Goal: Task Accomplishment & Management: Complete application form

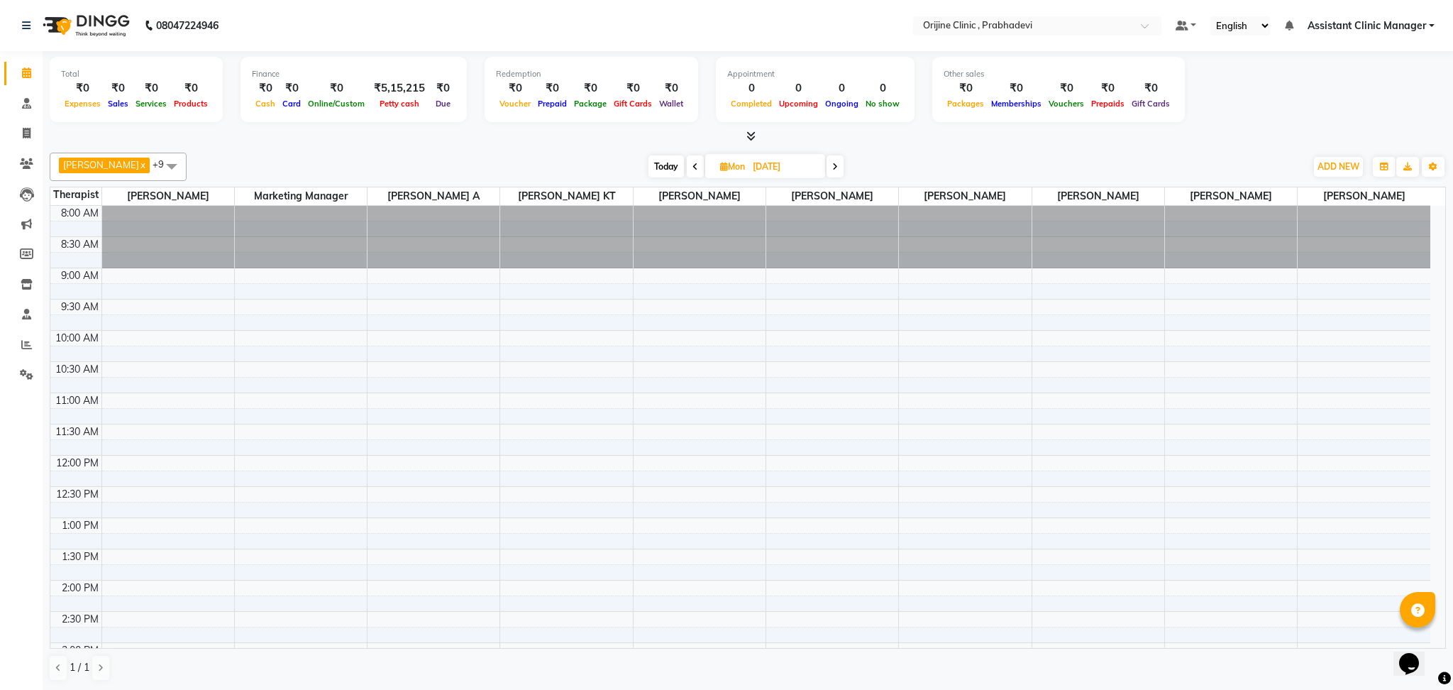
scroll to position [371, 0]
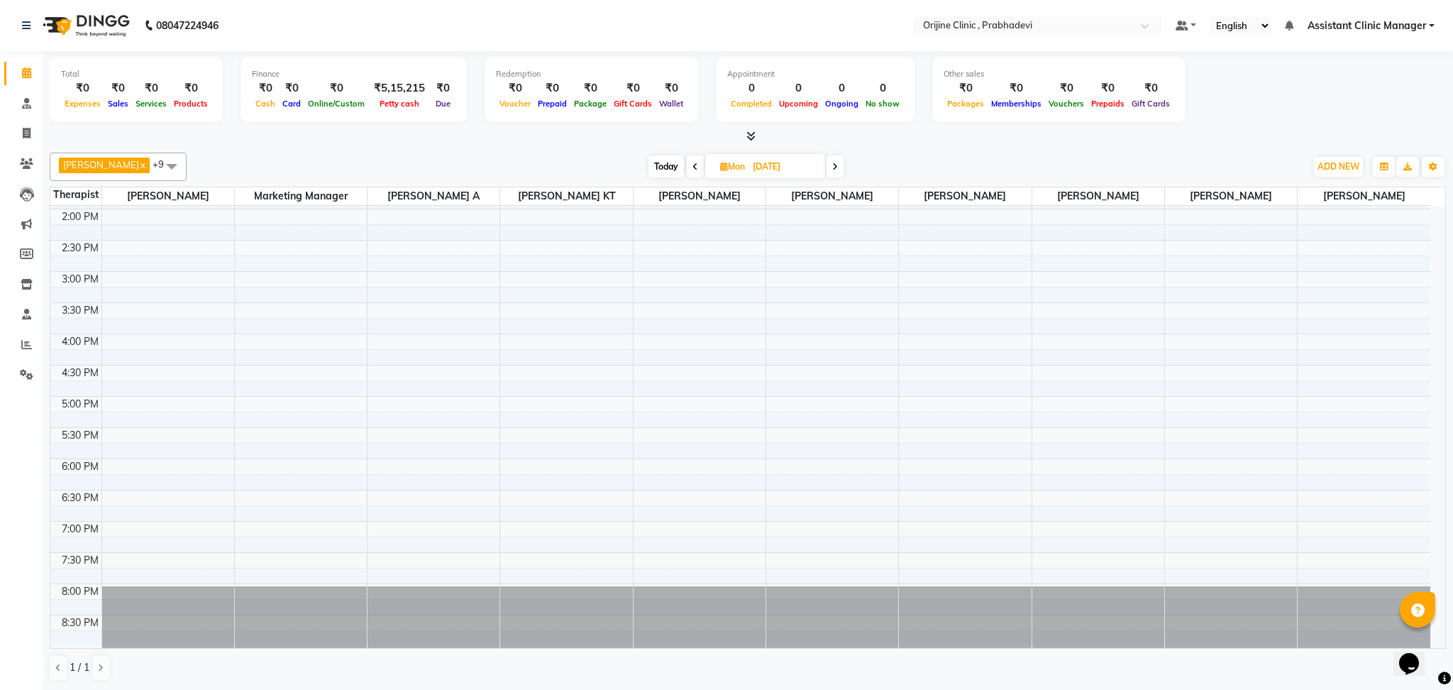
click at [687, 161] on span at bounding box center [695, 166] width 17 height 22
click at [826, 171] on span at bounding box center [834, 166] width 17 height 22
click at [827, 171] on span at bounding box center [835, 166] width 17 height 22
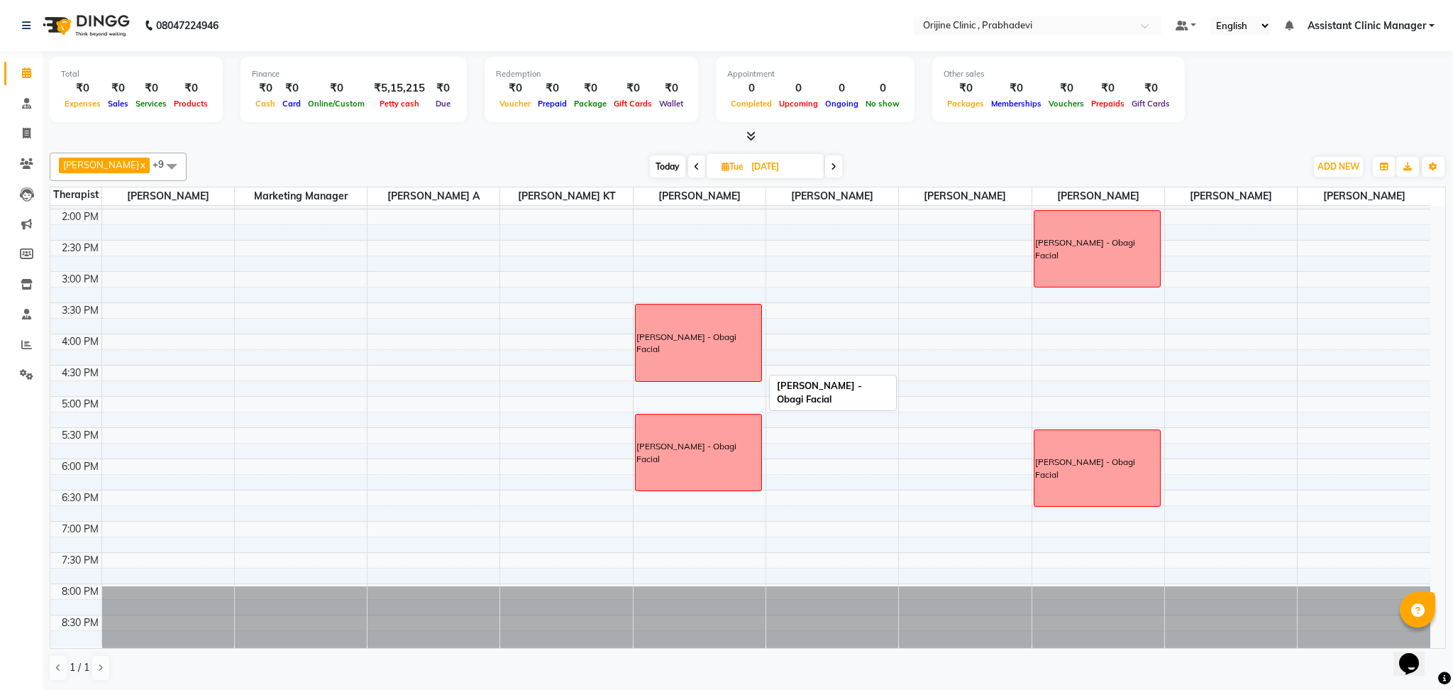
scroll to position [200, 0]
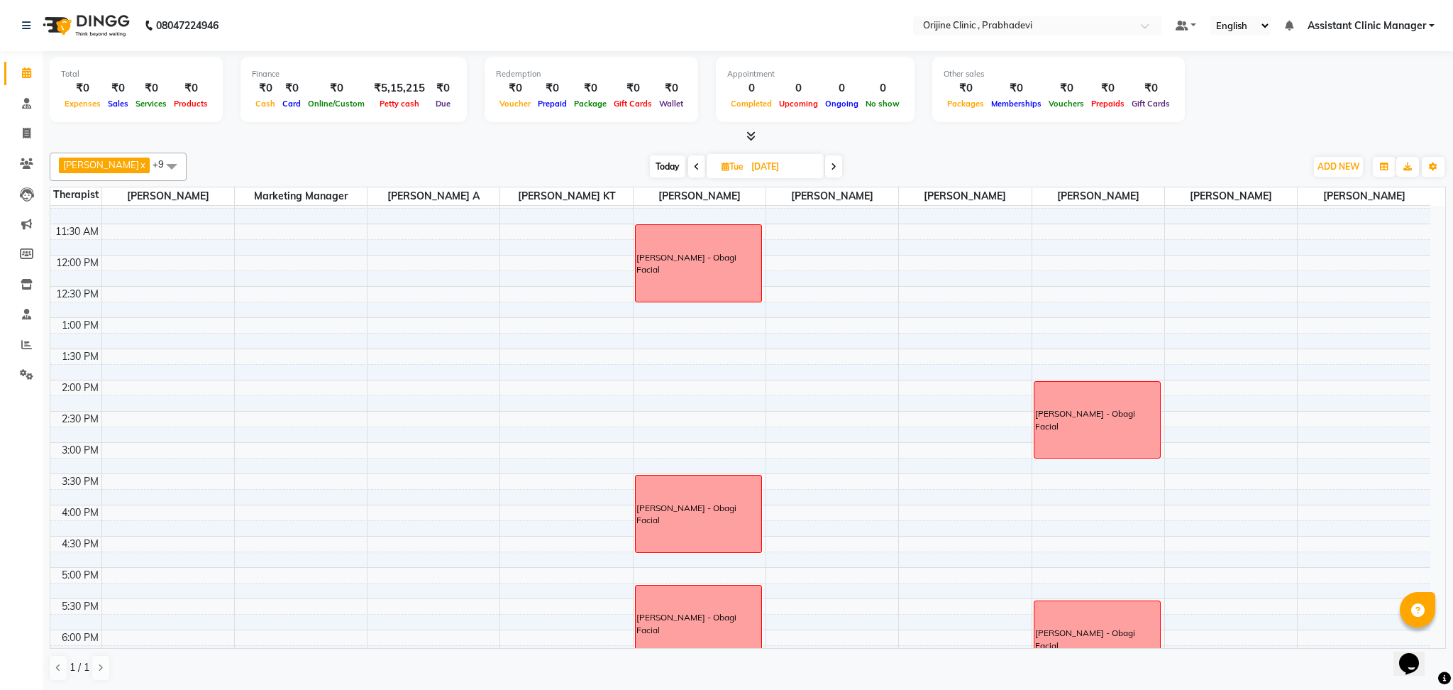
click at [825, 165] on span at bounding box center [833, 166] width 17 height 22
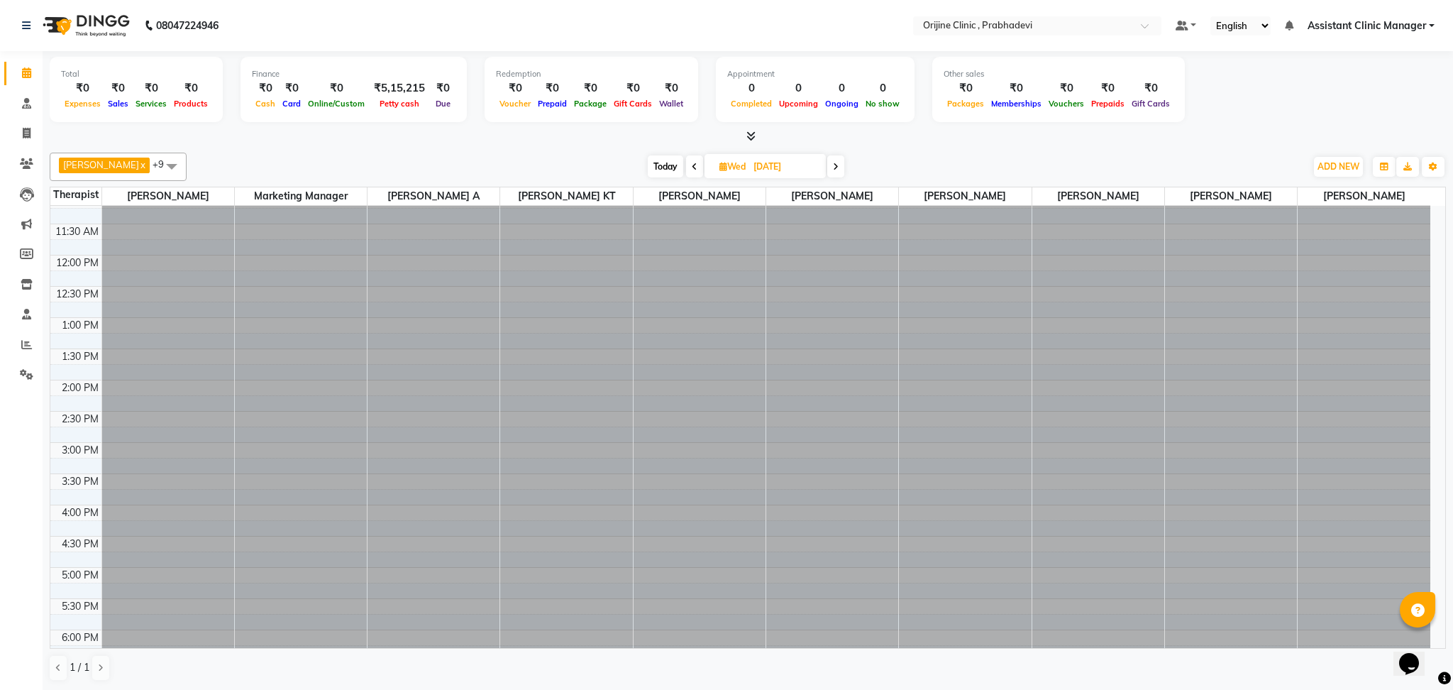
click at [833, 165] on icon at bounding box center [836, 166] width 6 height 9
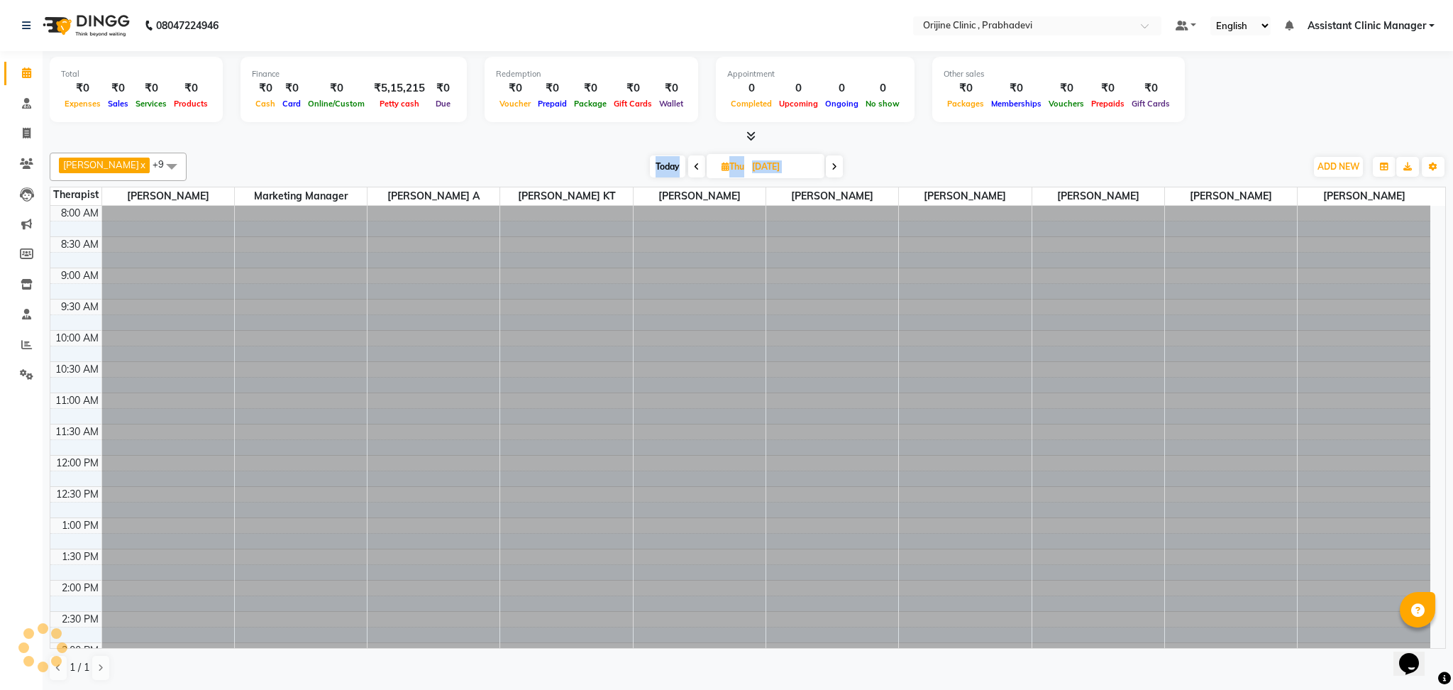
click at [826, 165] on span at bounding box center [834, 166] width 17 height 22
click at [825, 165] on span at bounding box center [833, 166] width 17 height 22
click at [826, 165] on span at bounding box center [834, 166] width 17 height 22
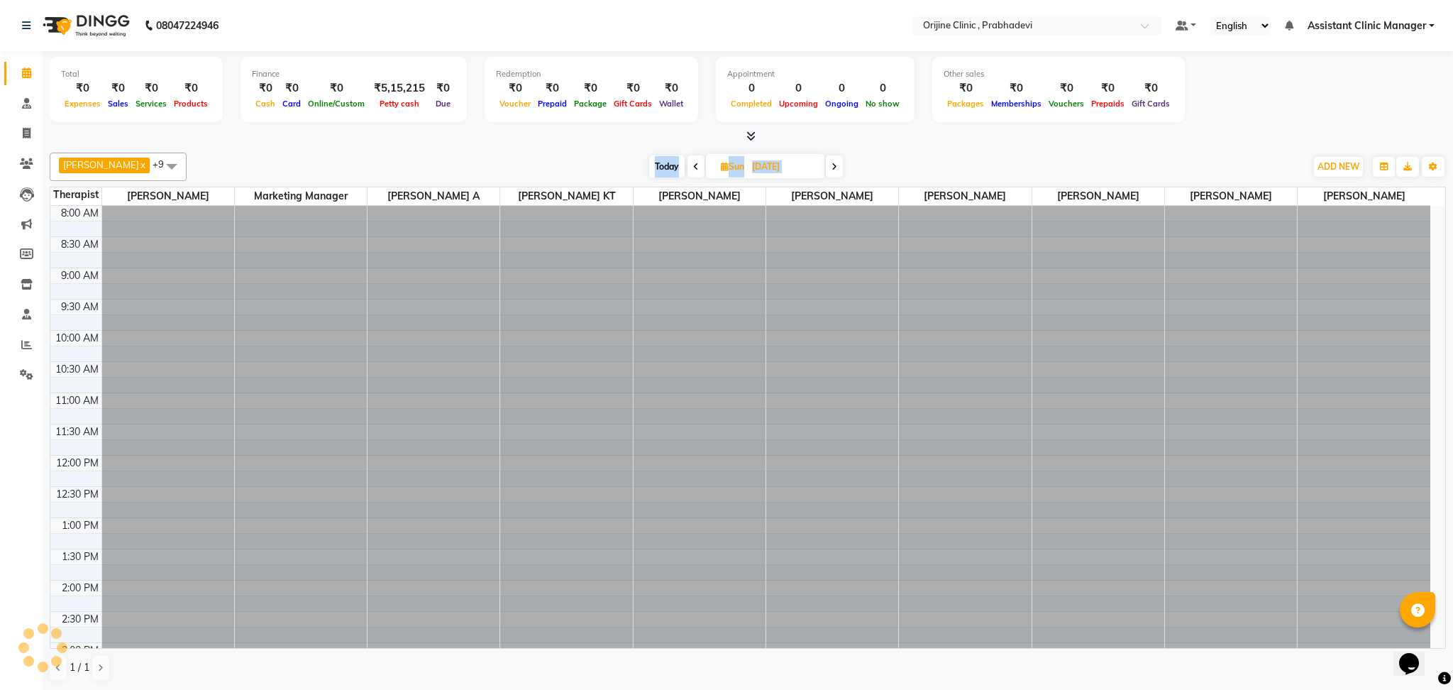
click at [826, 165] on span at bounding box center [834, 166] width 17 height 22
click at [825, 165] on span at bounding box center [833, 166] width 17 height 22
click at [831, 165] on icon at bounding box center [834, 166] width 6 height 9
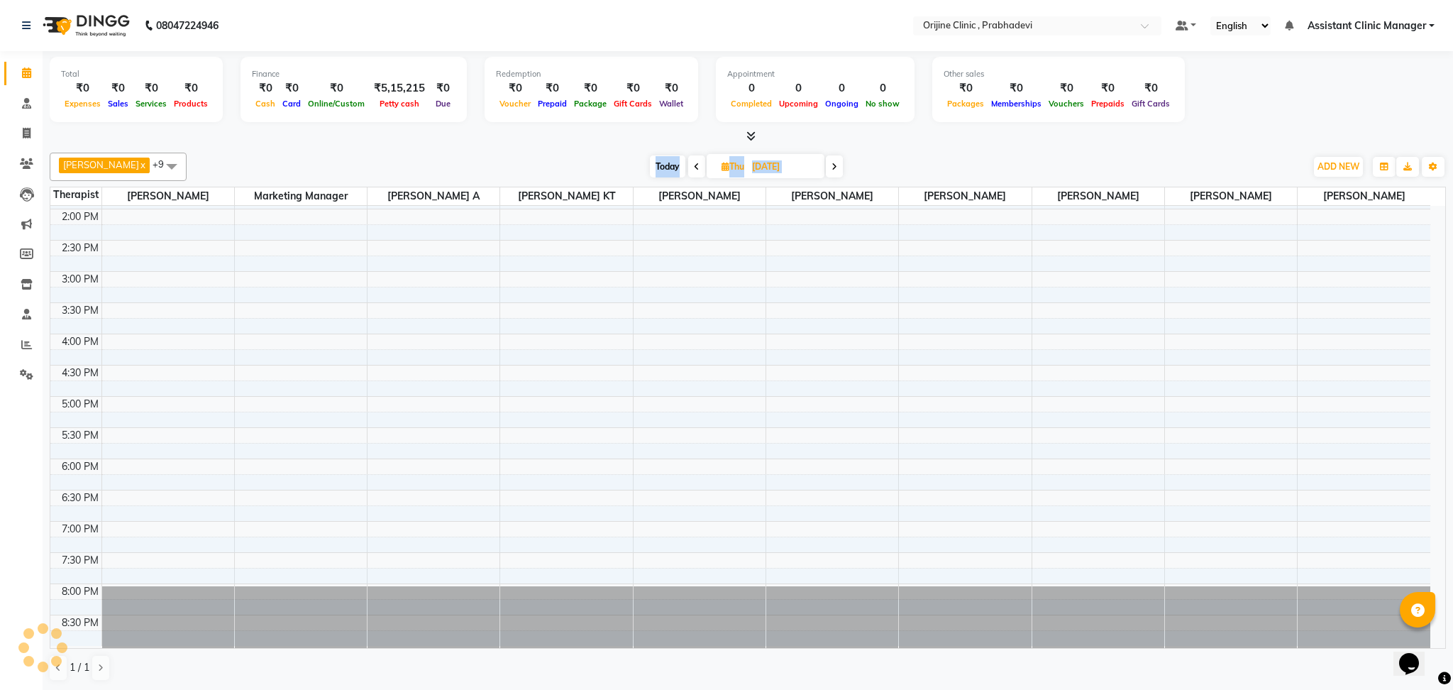
click at [826, 165] on span at bounding box center [834, 166] width 17 height 22
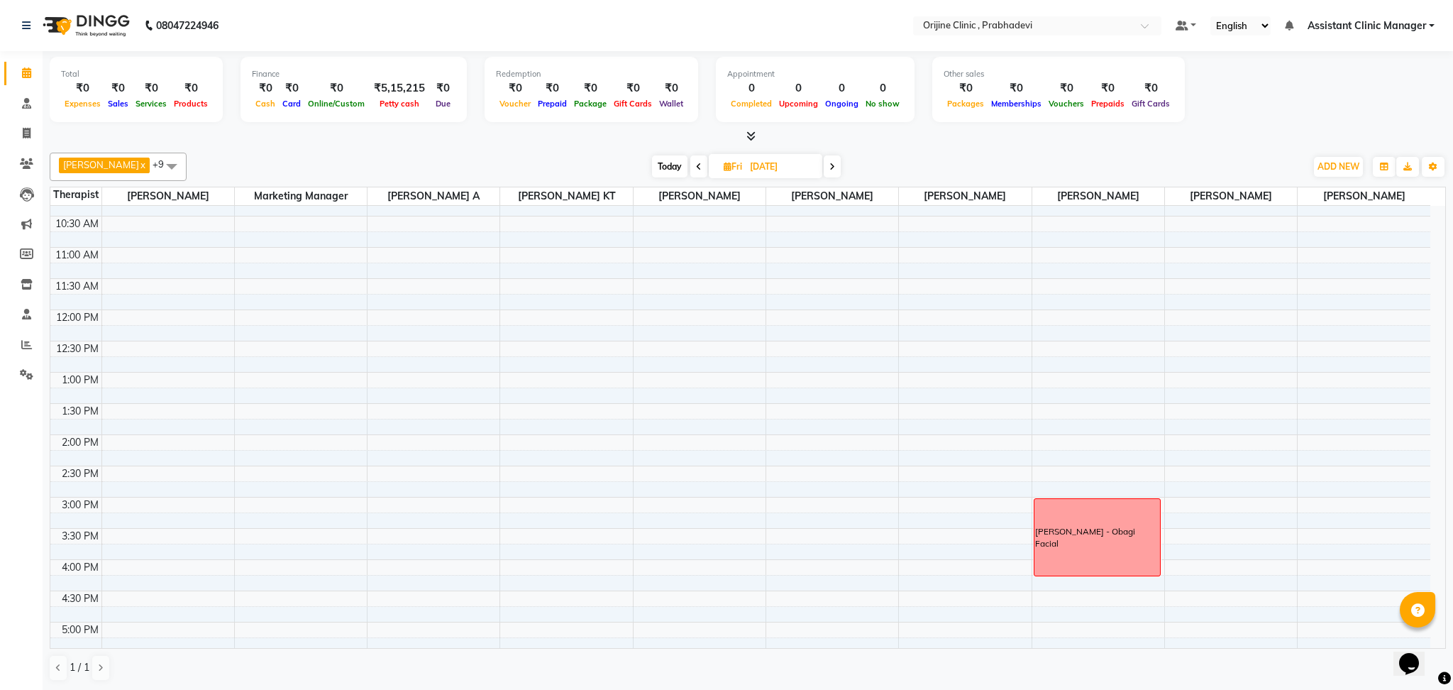
scroll to position [145, 0]
click at [158, 159] on span at bounding box center [172, 166] width 28 height 27
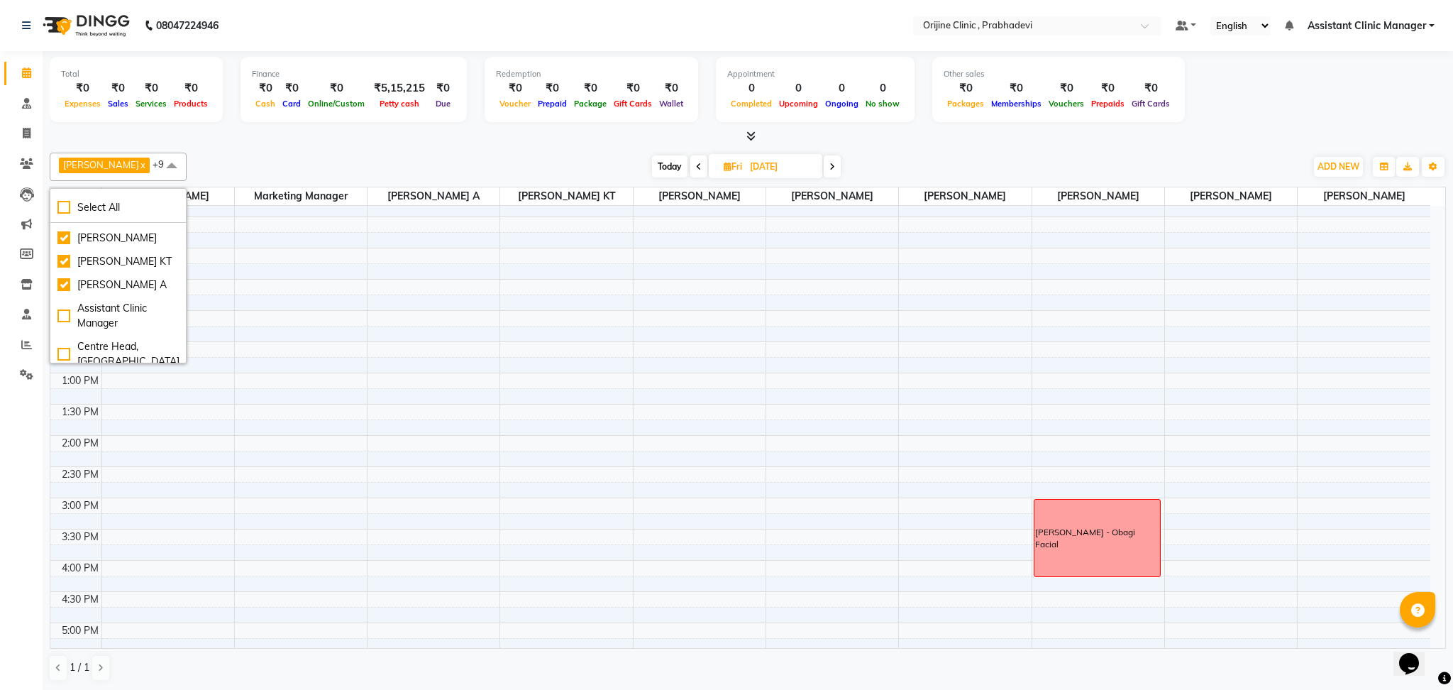
scroll to position [0, 0]
click at [263, 160] on div "[DATE] [DATE]" at bounding box center [746, 166] width 1105 height 21
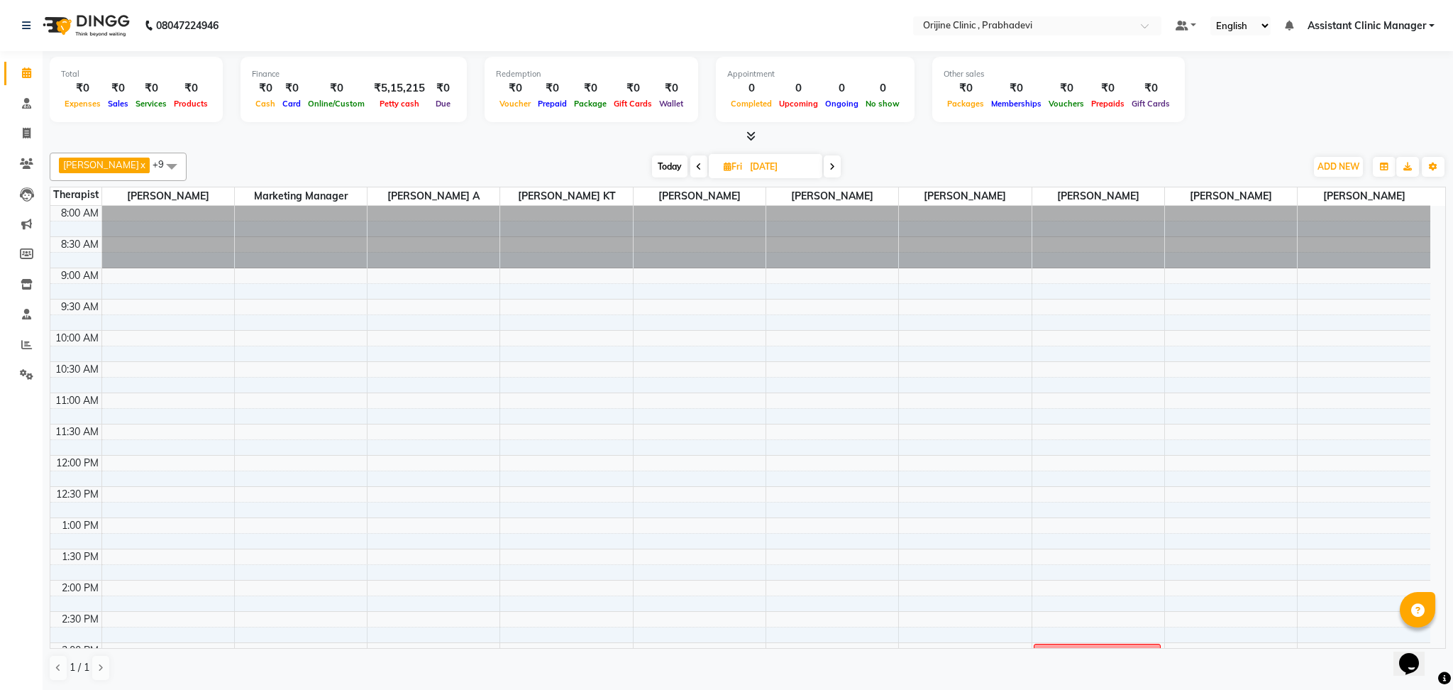
click at [696, 170] on icon at bounding box center [699, 166] width 6 height 9
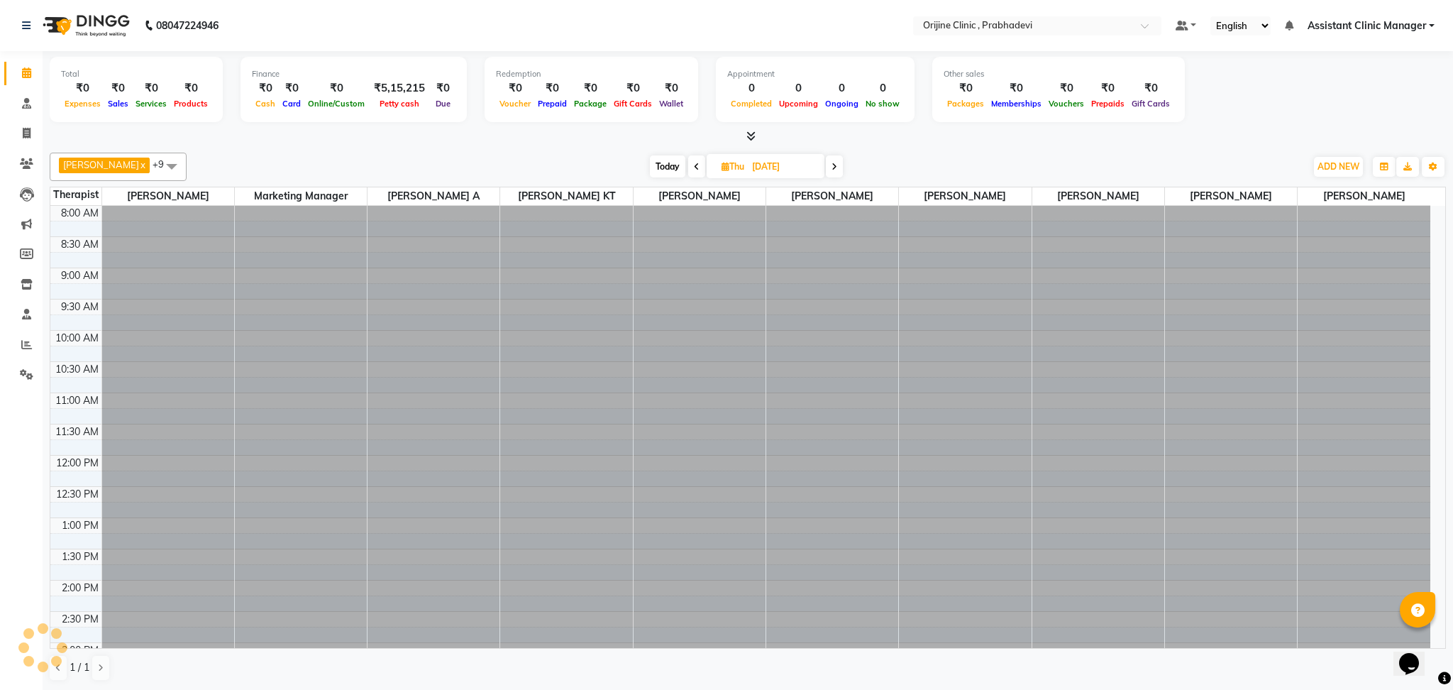
click at [694, 170] on icon at bounding box center [697, 166] width 6 height 9
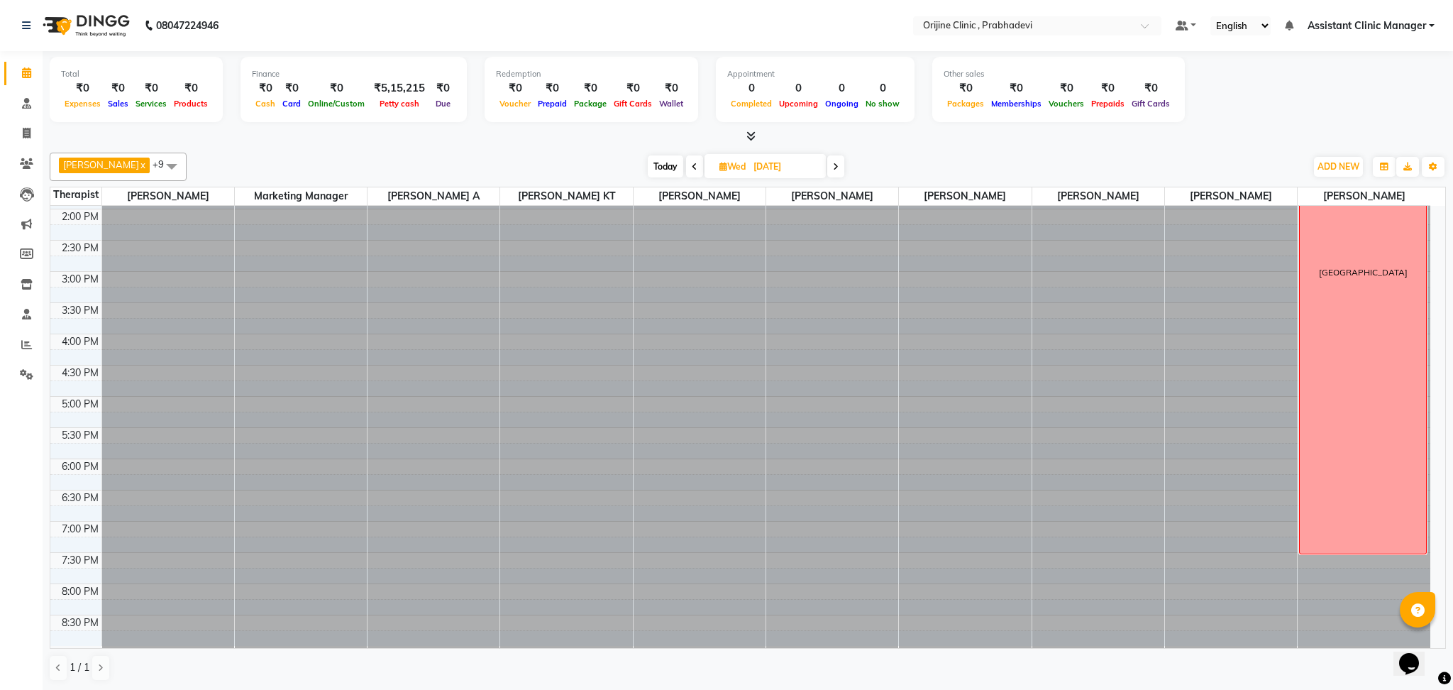
click at [692, 170] on icon at bounding box center [695, 166] width 6 height 9
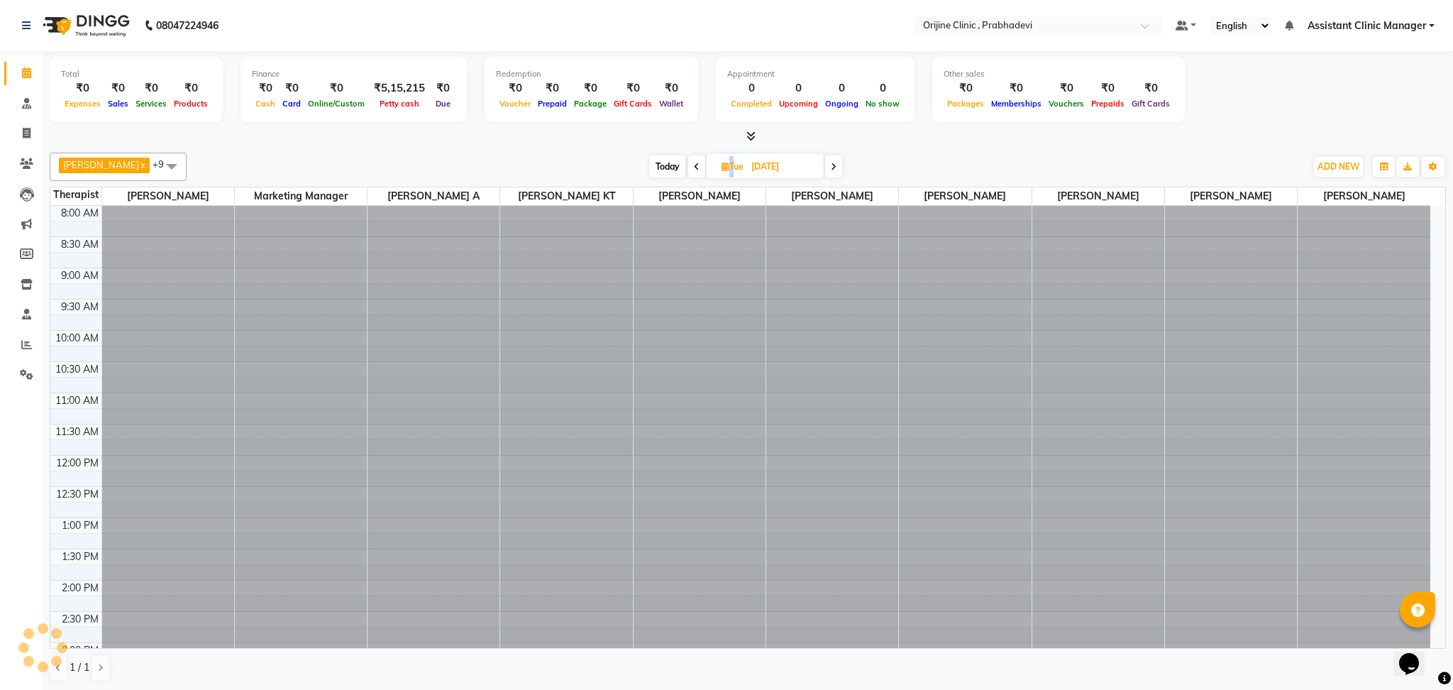
click at [694, 170] on icon at bounding box center [697, 166] width 6 height 9
click at [692, 170] on icon at bounding box center [695, 166] width 6 height 9
click at [693, 170] on icon at bounding box center [696, 166] width 6 height 9
click at [694, 170] on icon at bounding box center [697, 166] width 6 height 9
click at [696, 170] on icon at bounding box center [699, 166] width 6 height 9
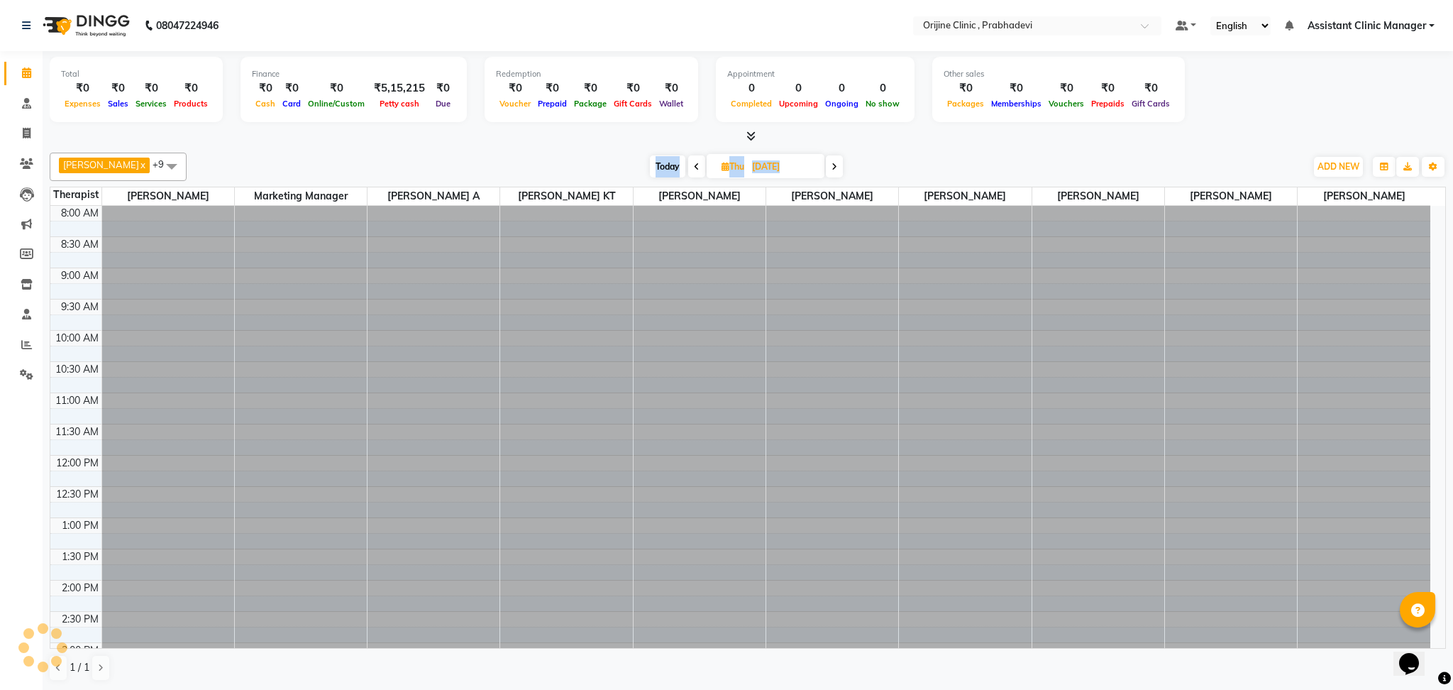
click at [694, 170] on icon at bounding box center [697, 166] width 6 height 9
click at [692, 170] on icon at bounding box center [695, 166] width 6 height 9
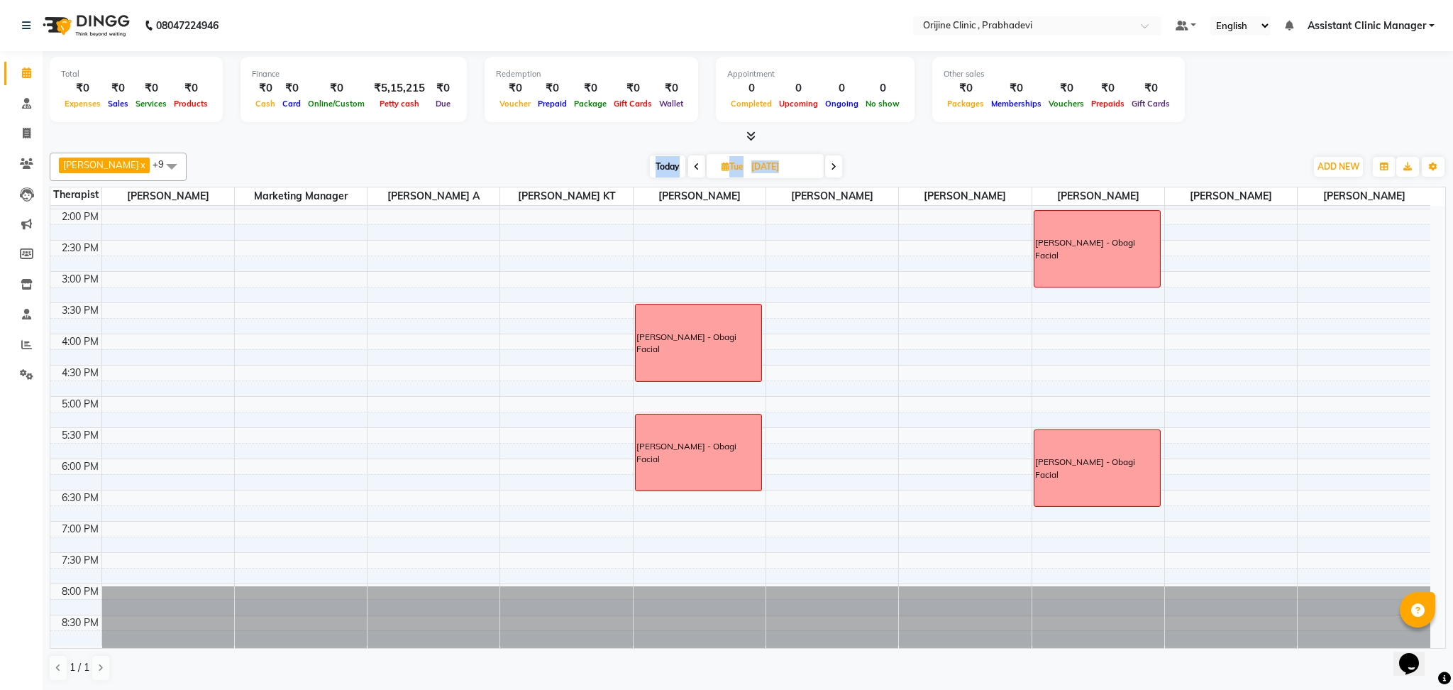
click at [694, 170] on icon at bounding box center [697, 166] width 6 height 9
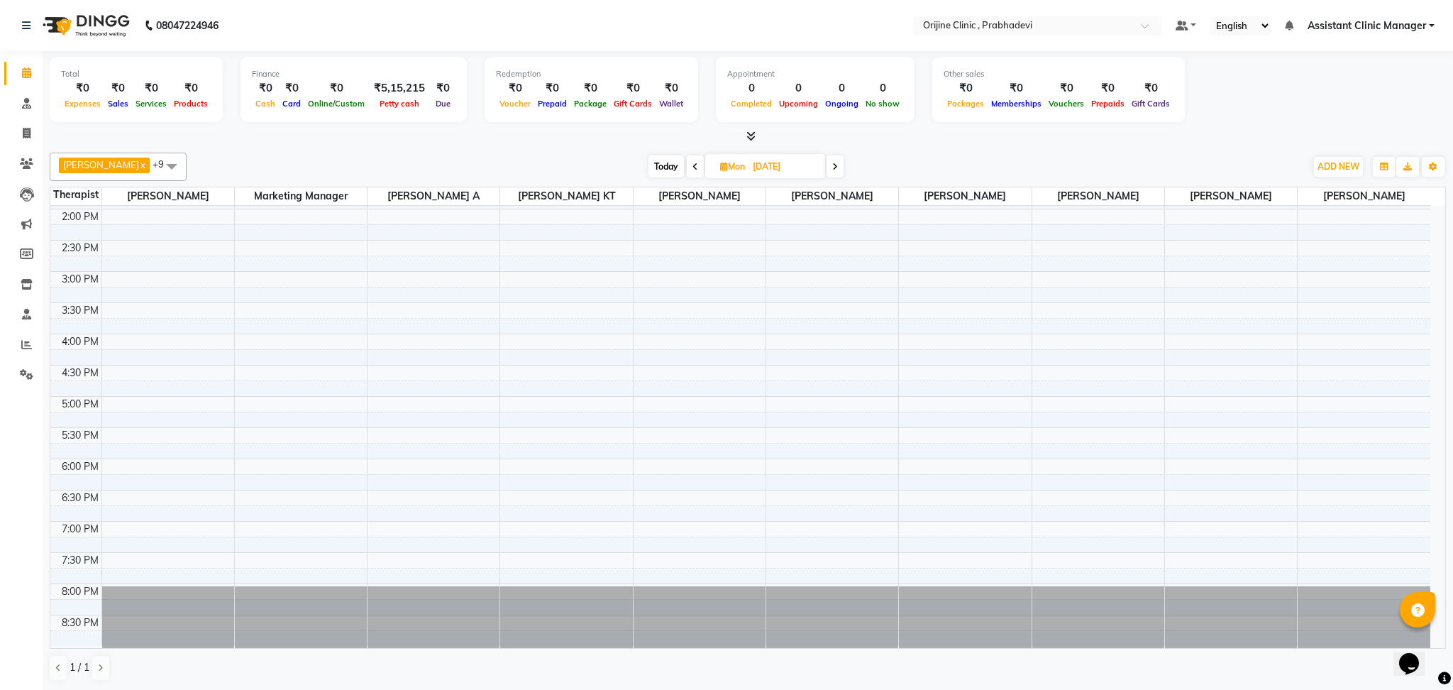
click at [692, 170] on icon at bounding box center [695, 166] width 6 height 9
click at [693, 170] on icon at bounding box center [696, 166] width 6 height 9
type input "04-10-2025"
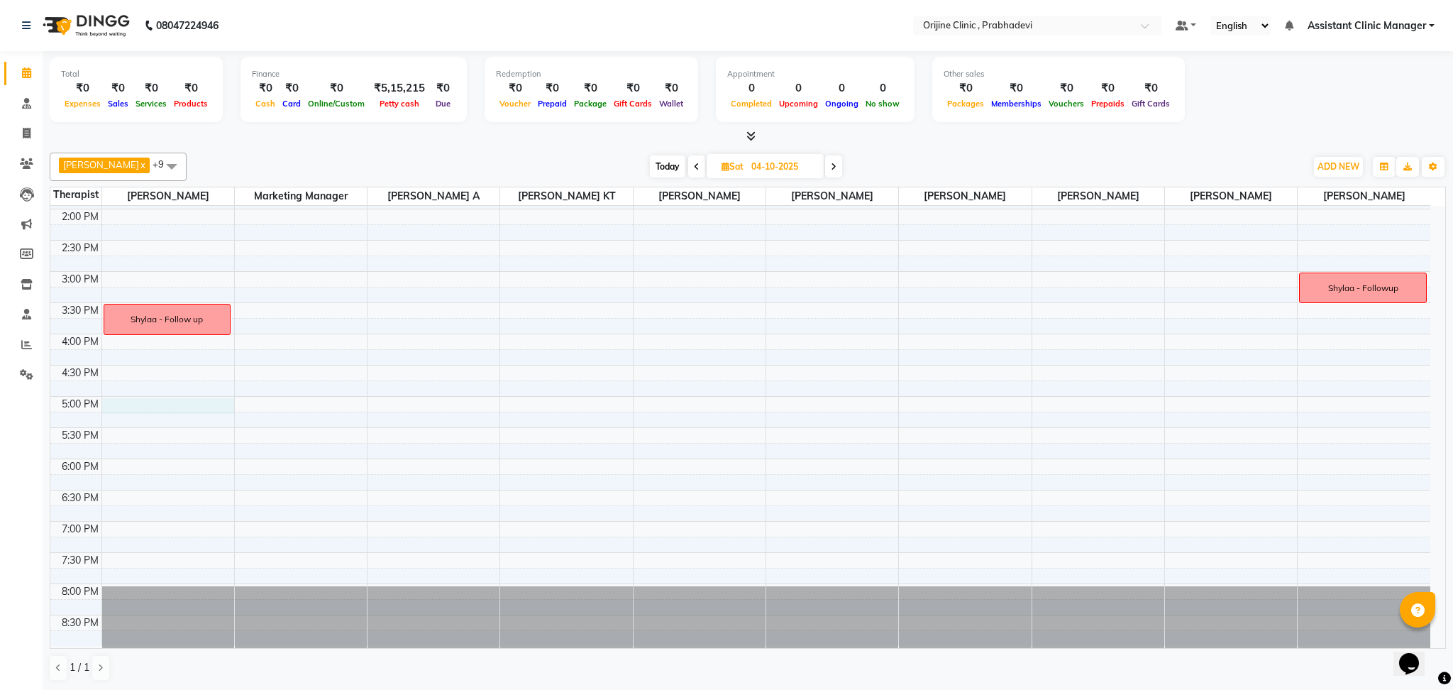
click at [145, 406] on div "8:00 AM 8:30 AM 9:00 AM 9:30 AM 10:00 AM 10:30 AM 11:00 AM 11:30 AM 12:00 PM 12…" at bounding box center [740, 240] width 1380 height 811
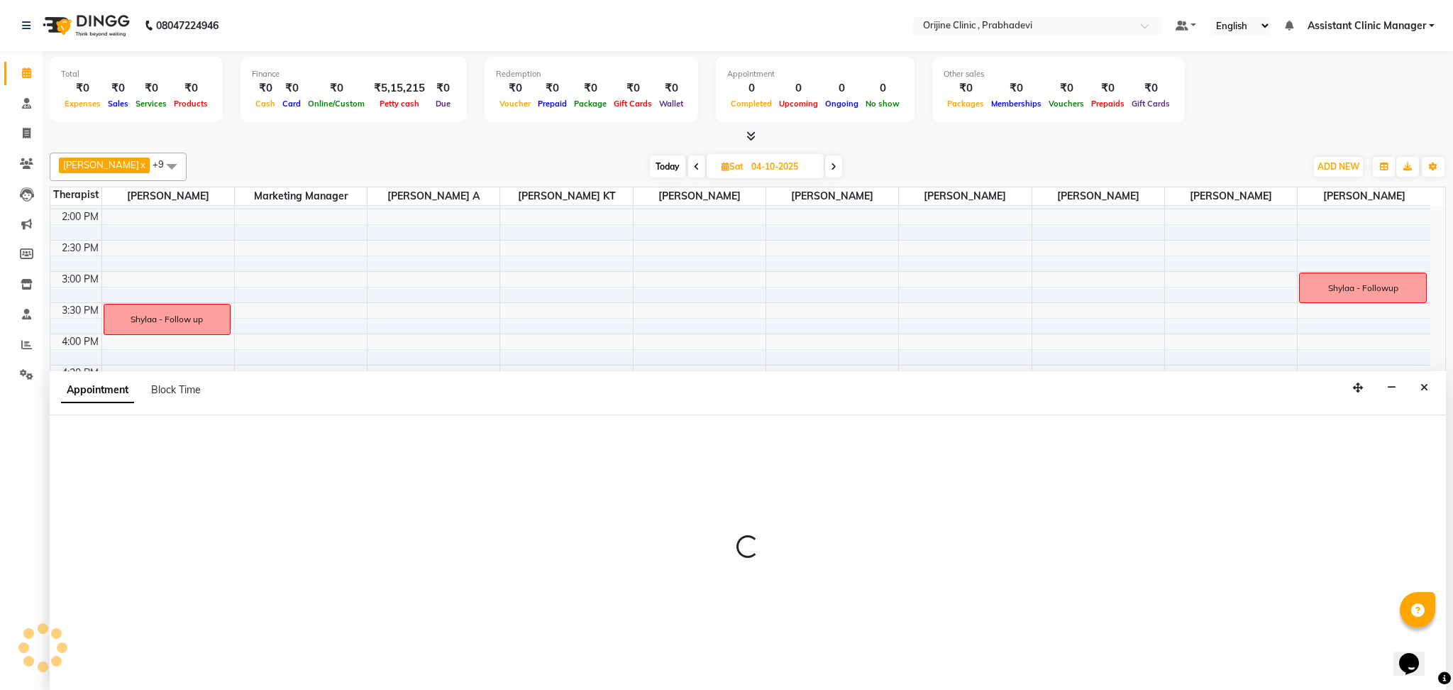
select select "84752"
select select "1020"
select select "tentative"
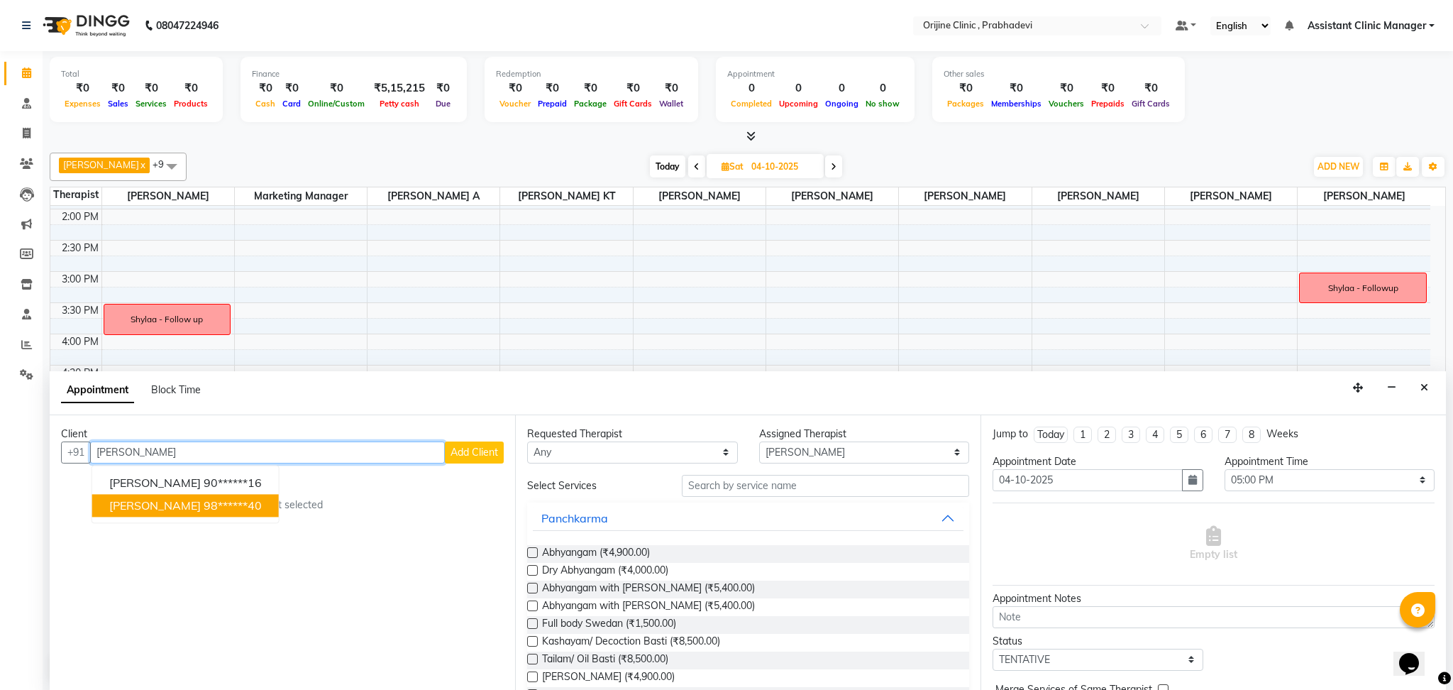
click at [189, 505] on span "[PERSON_NAME]" at bounding box center [155, 505] width 92 height 14
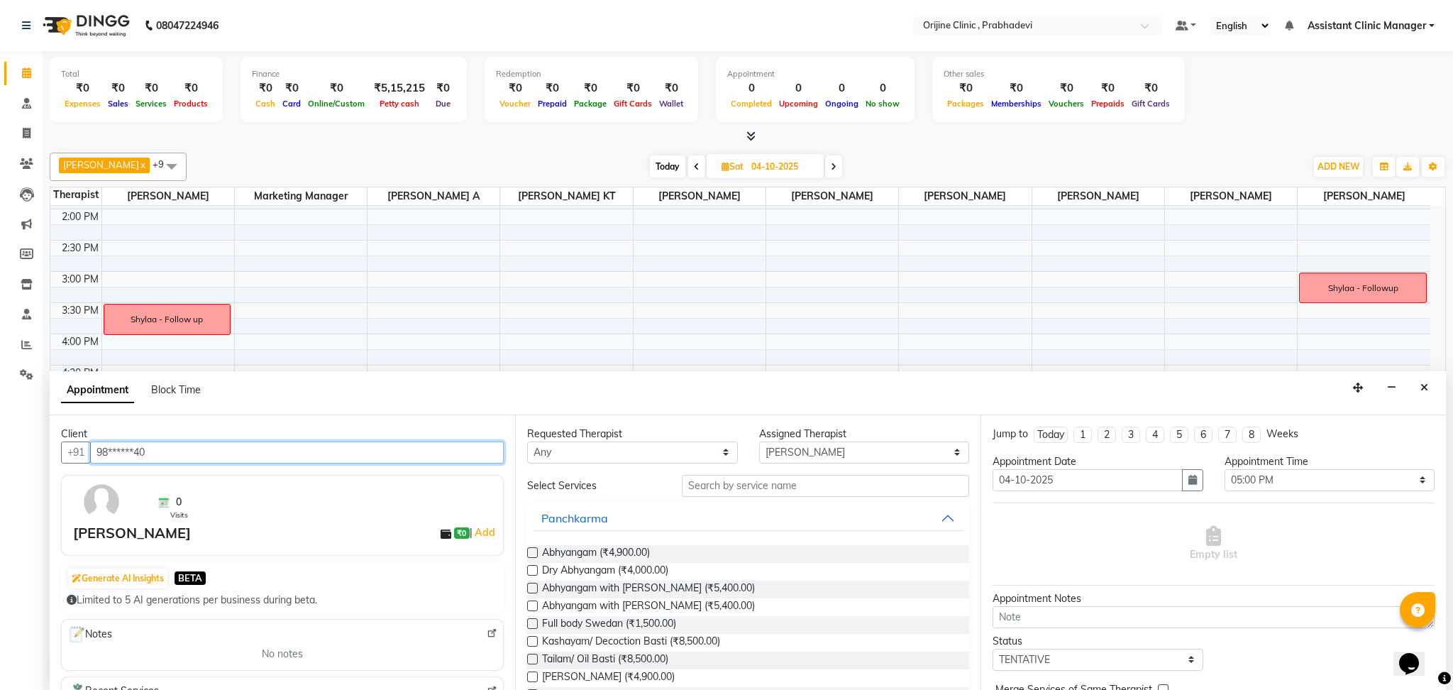
type input "98******40"
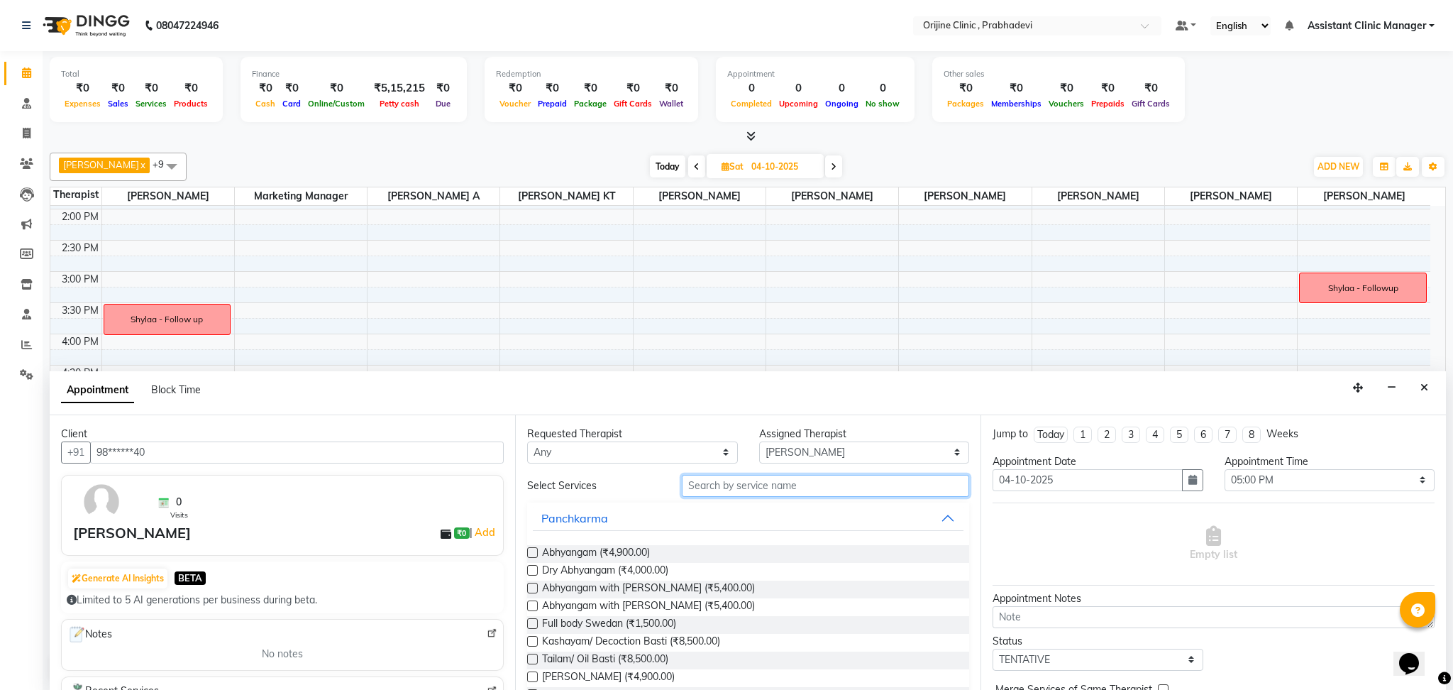
click at [712, 485] on input "text" at bounding box center [825, 486] width 287 height 22
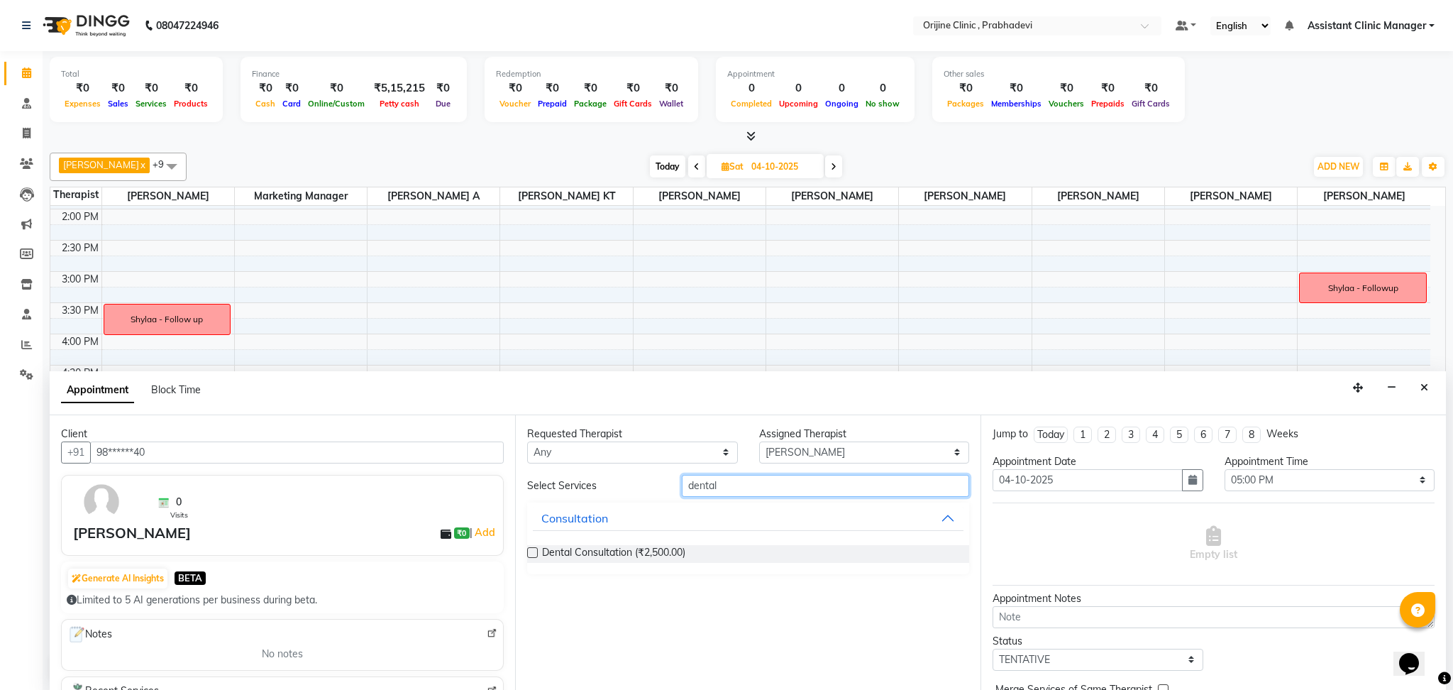
type input "dental"
click at [767, 552] on div "Dental Consultation (₹2,500.00)" at bounding box center [748, 554] width 442 height 18
click at [529, 552] on label at bounding box center [532, 552] width 11 height 11
click at [529, 552] on input "checkbox" at bounding box center [531, 553] width 9 height 9
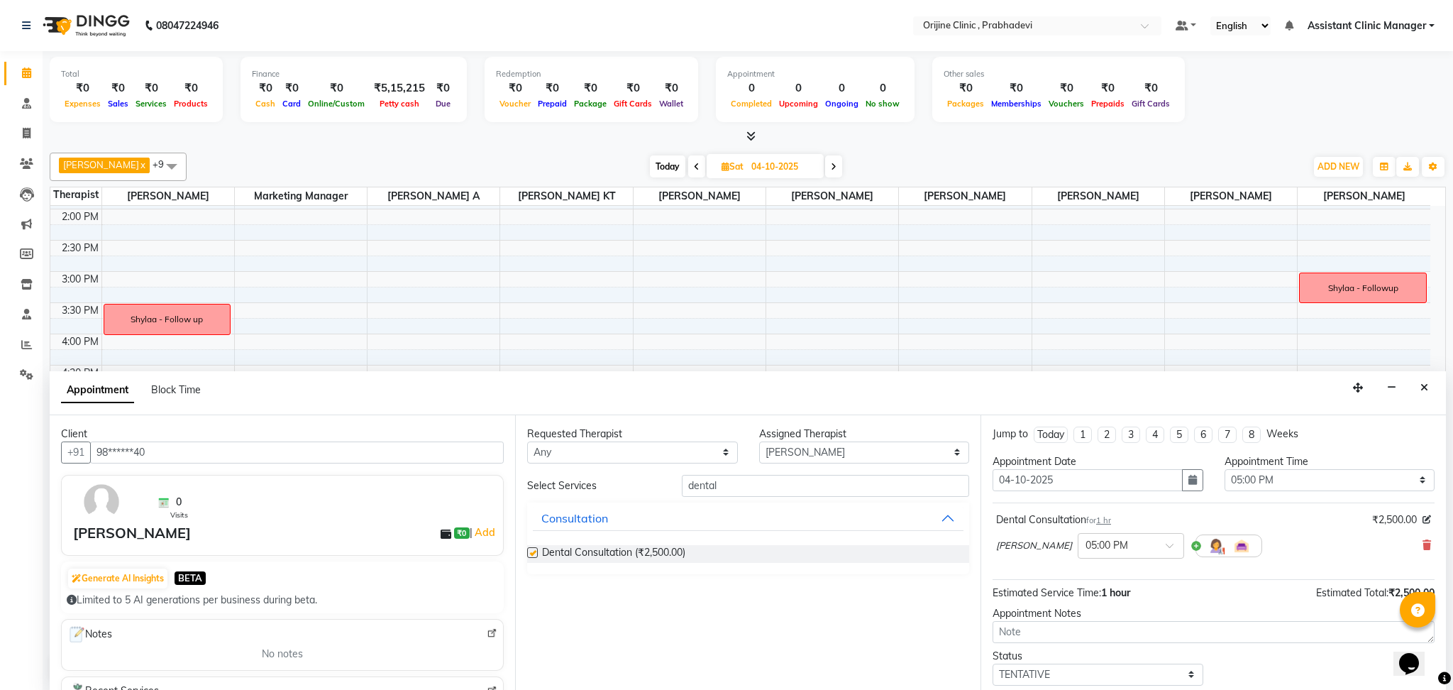
checkbox input "false"
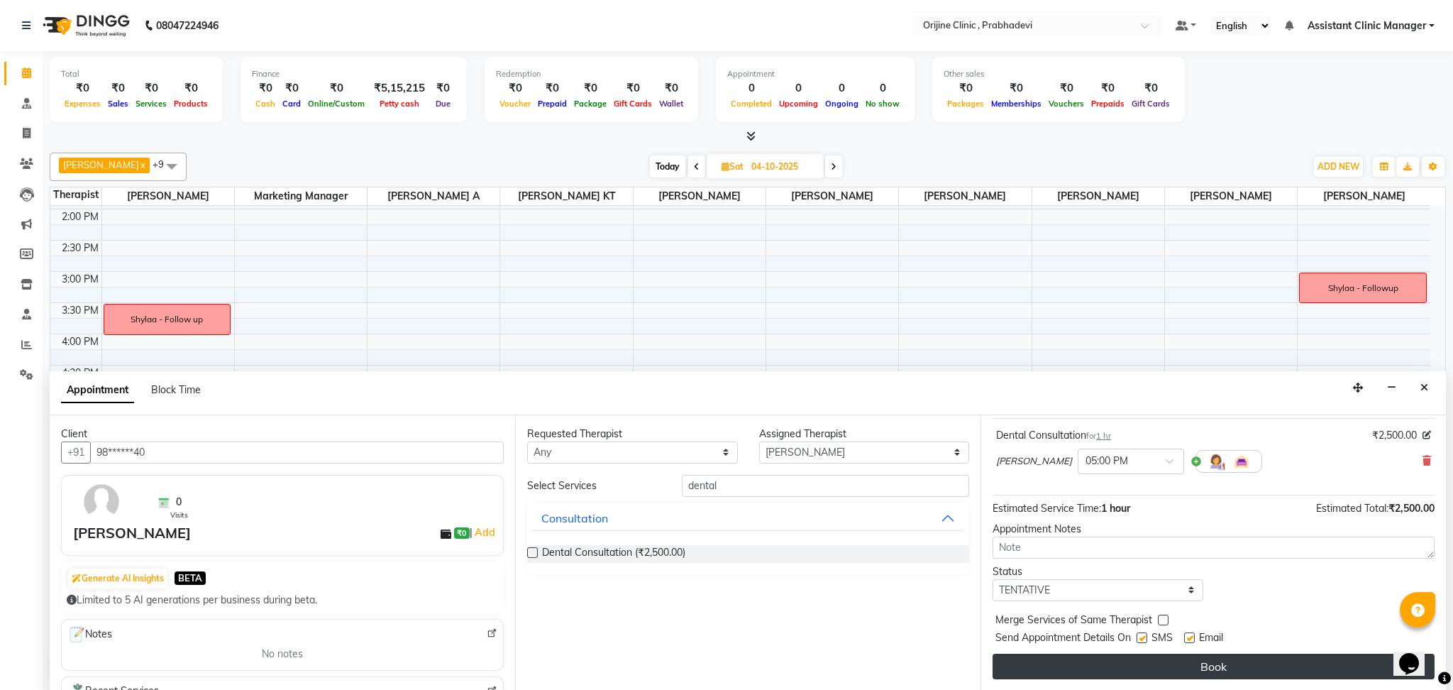
click at [1090, 668] on button "Book" at bounding box center [1214, 666] width 442 height 26
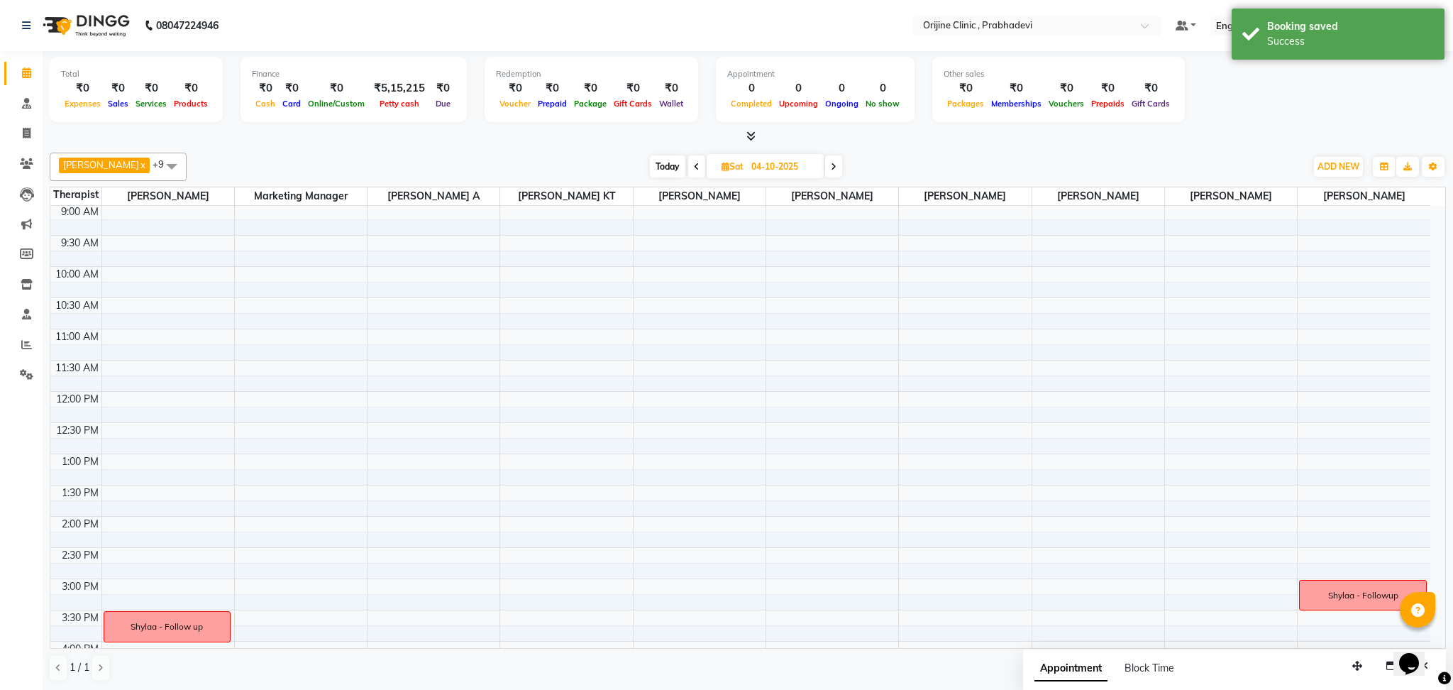
scroll to position [53, 0]
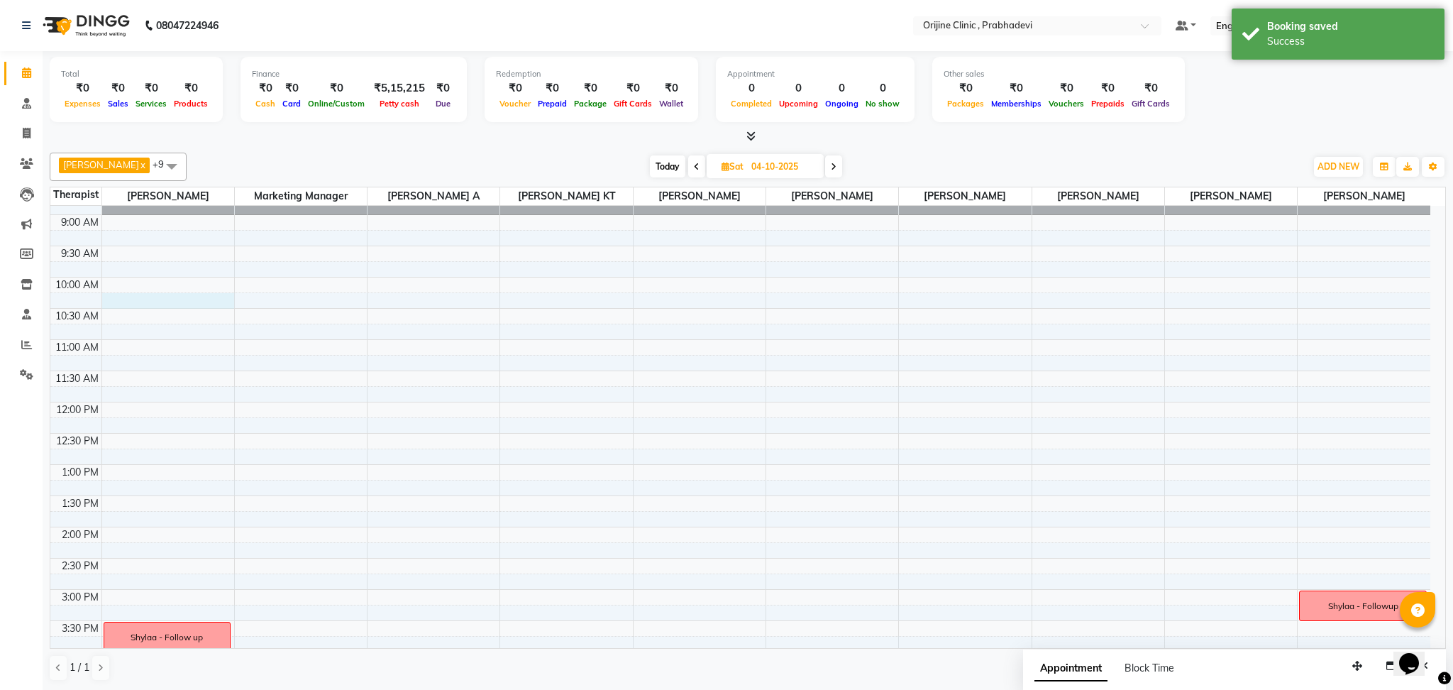
click at [139, 300] on div "8:00 AM 8:30 AM 9:00 AM 9:30 AM 10:00 AM 10:30 AM 11:00 AM 11:30 AM 12:00 PM 12…" at bounding box center [740, 558] width 1380 height 811
select select "84752"
select select "615"
select select "tentative"
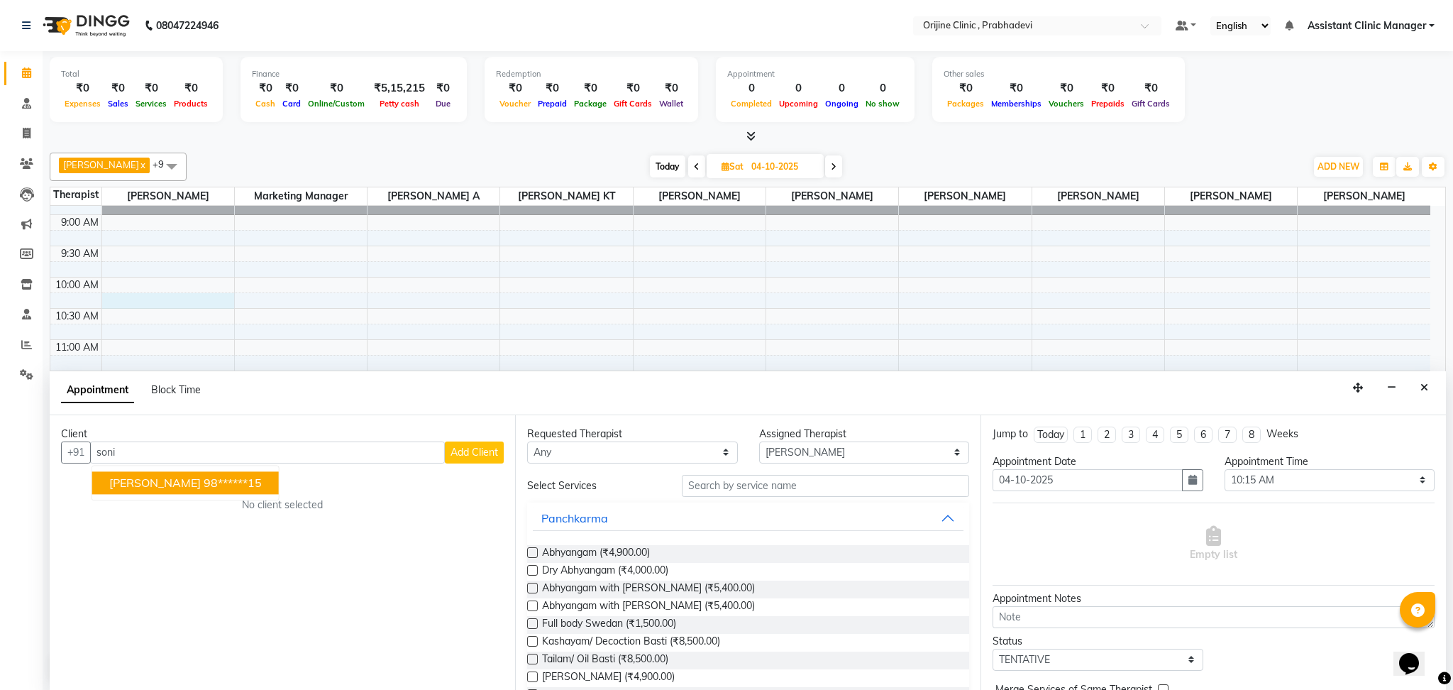
click at [167, 487] on span "[PERSON_NAME]" at bounding box center [155, 482] width 92 height 14
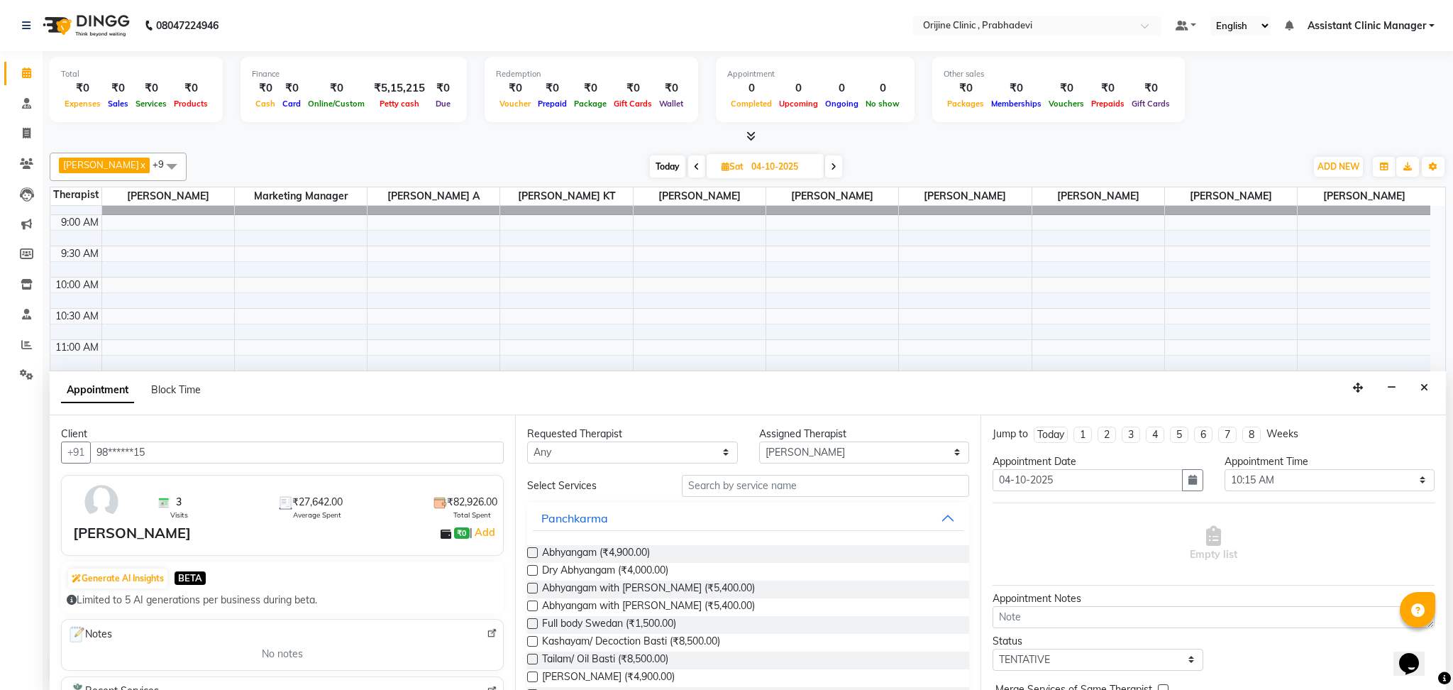
type input "98******15"
click at [715, 488] on input "text" at bounding box center [825, 486] width 287 height 22
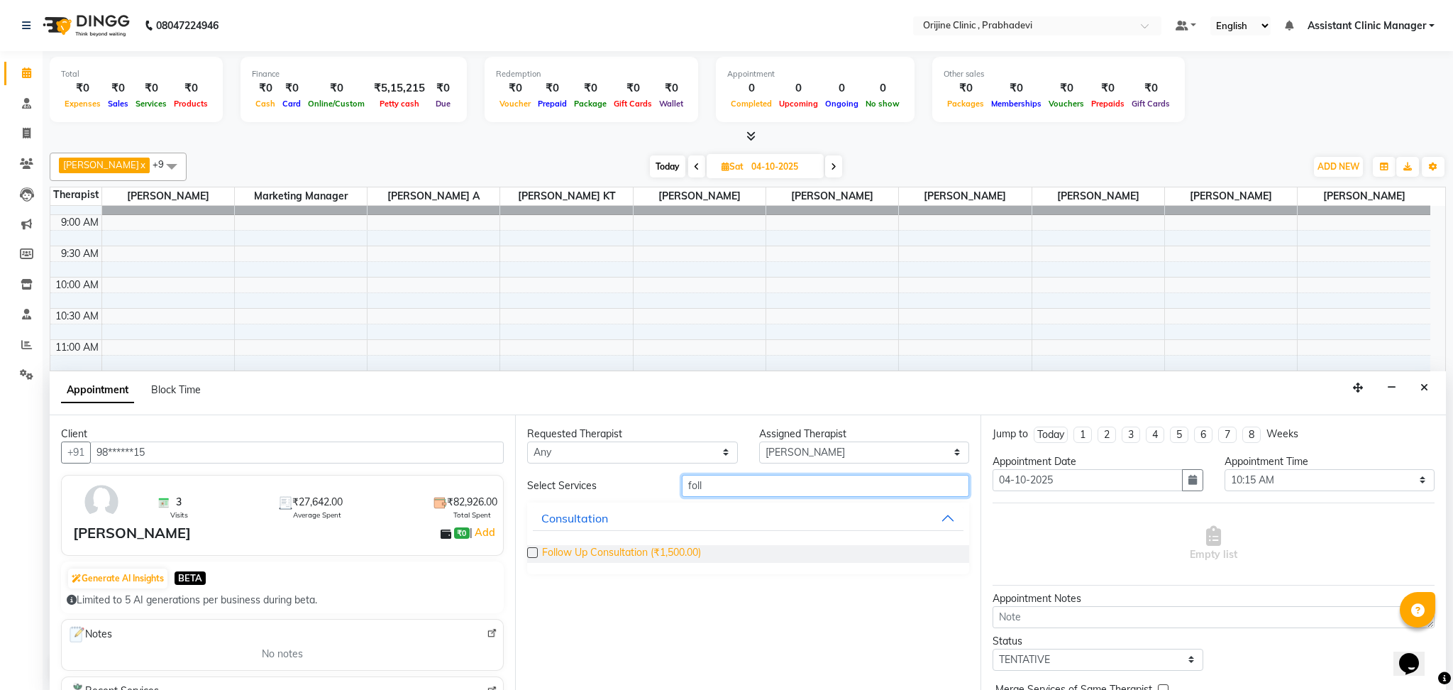
type input "foll"
click at [627, 555] on span "Follow Up Consultation (₹1,500.00)" at bounding box center [621, 554] width 159 height 18
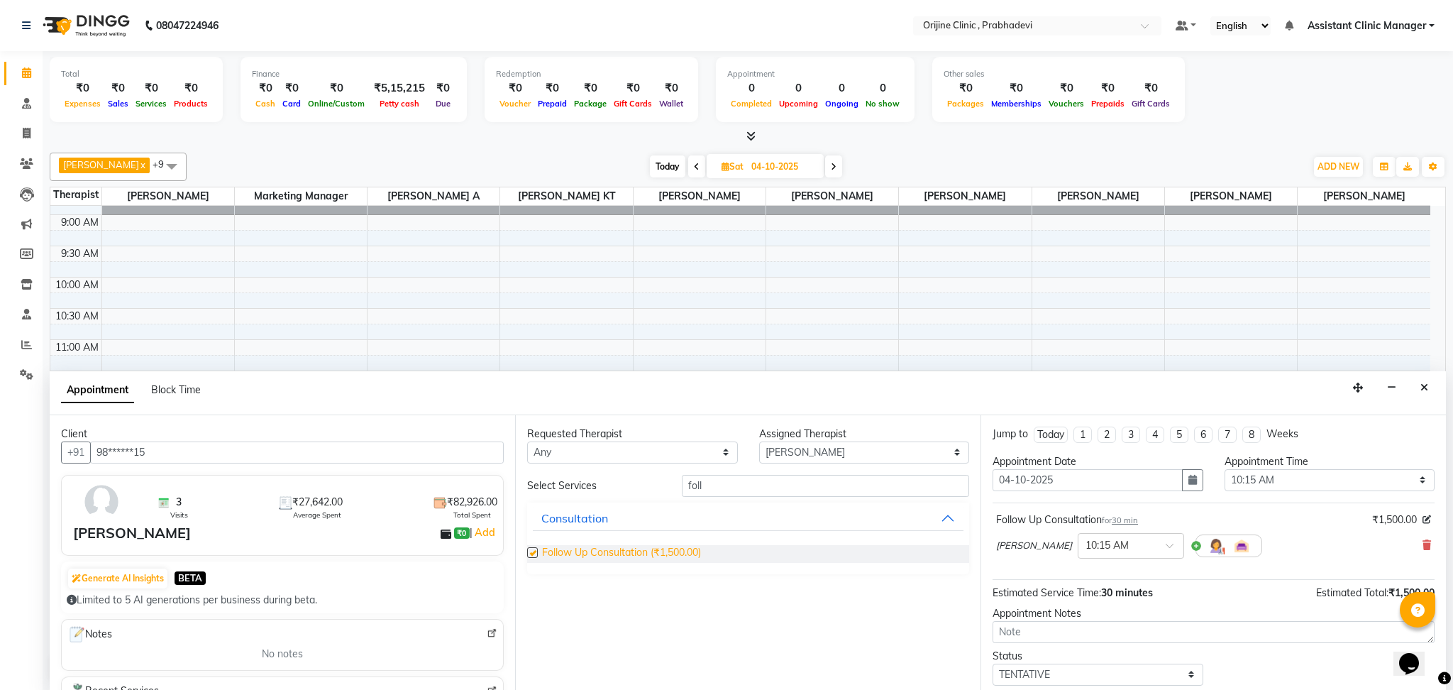
checkbox input "false"
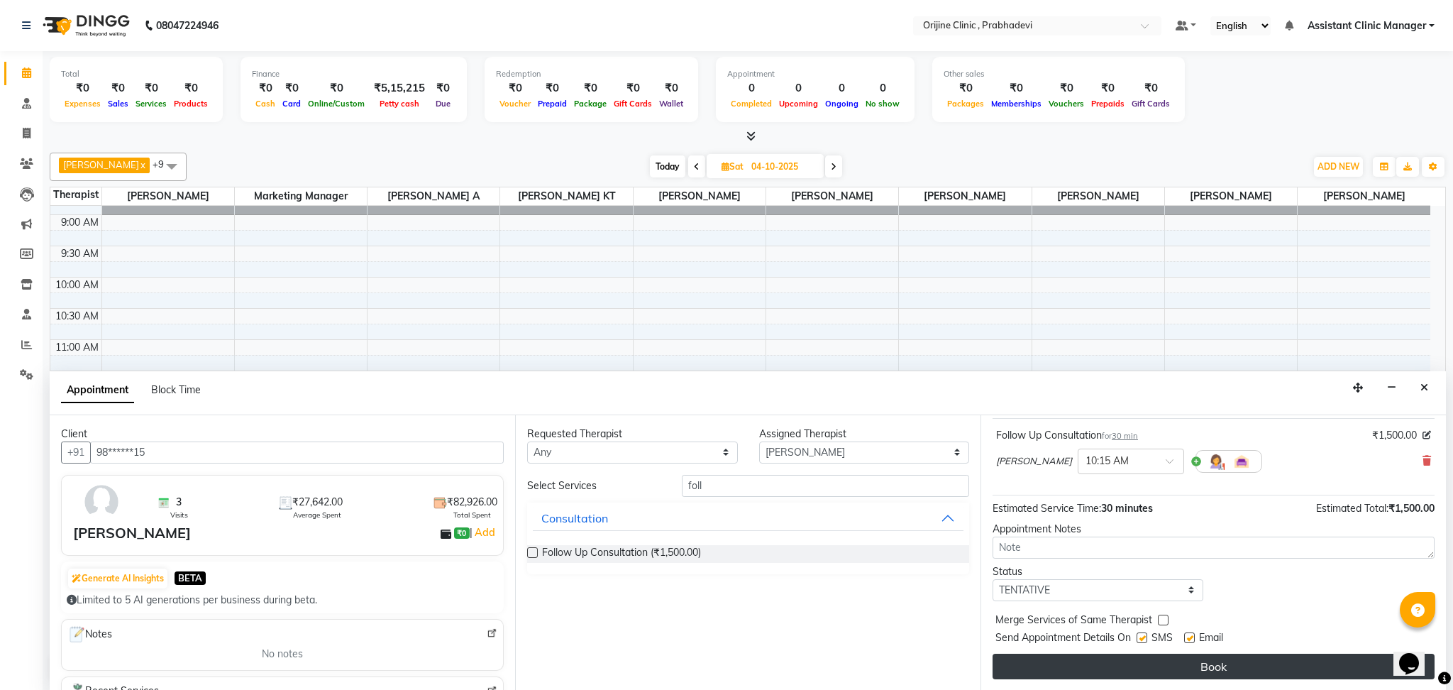
click at [1073, 660] on button "Book" at bounding box center [1214, 666] width 442 height 26
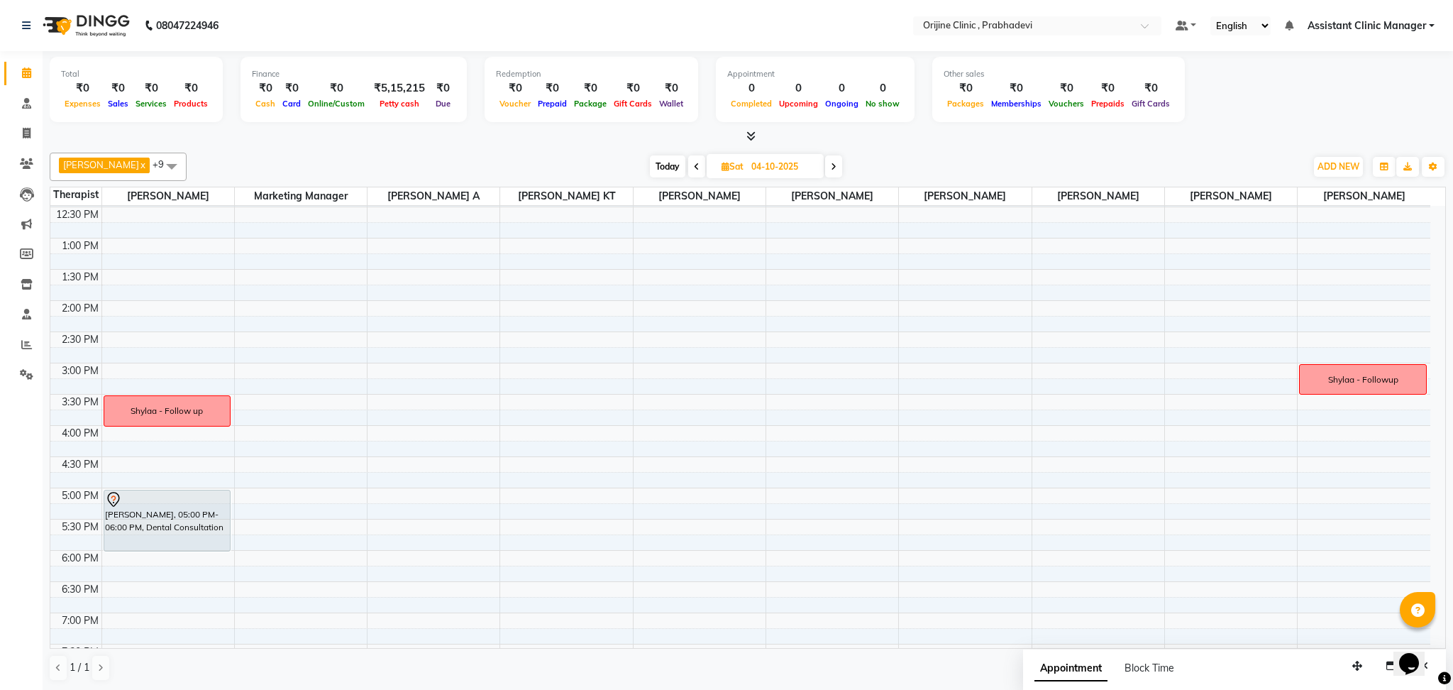
scroll to position [280, 0]
click at [831, 167] on icon at bounding box center [834, 166] width 6 height 9
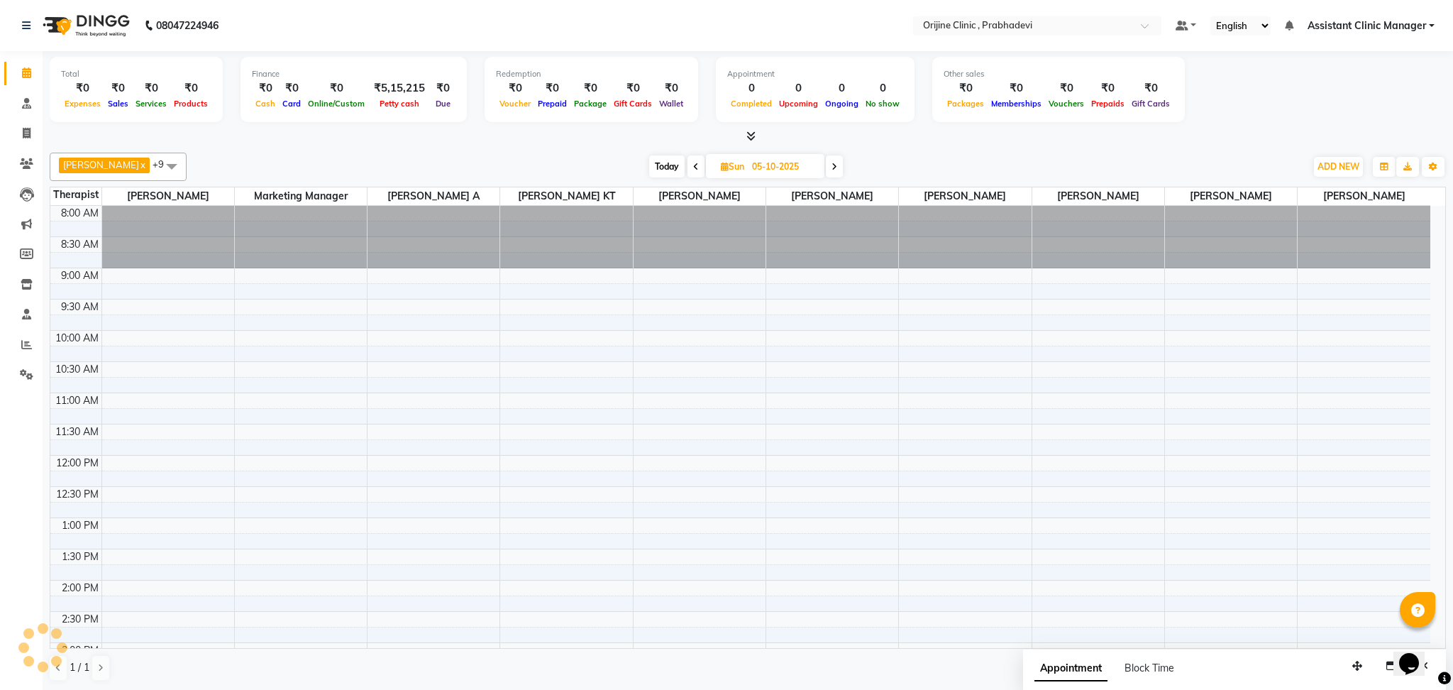
scroll to position [371, 0]
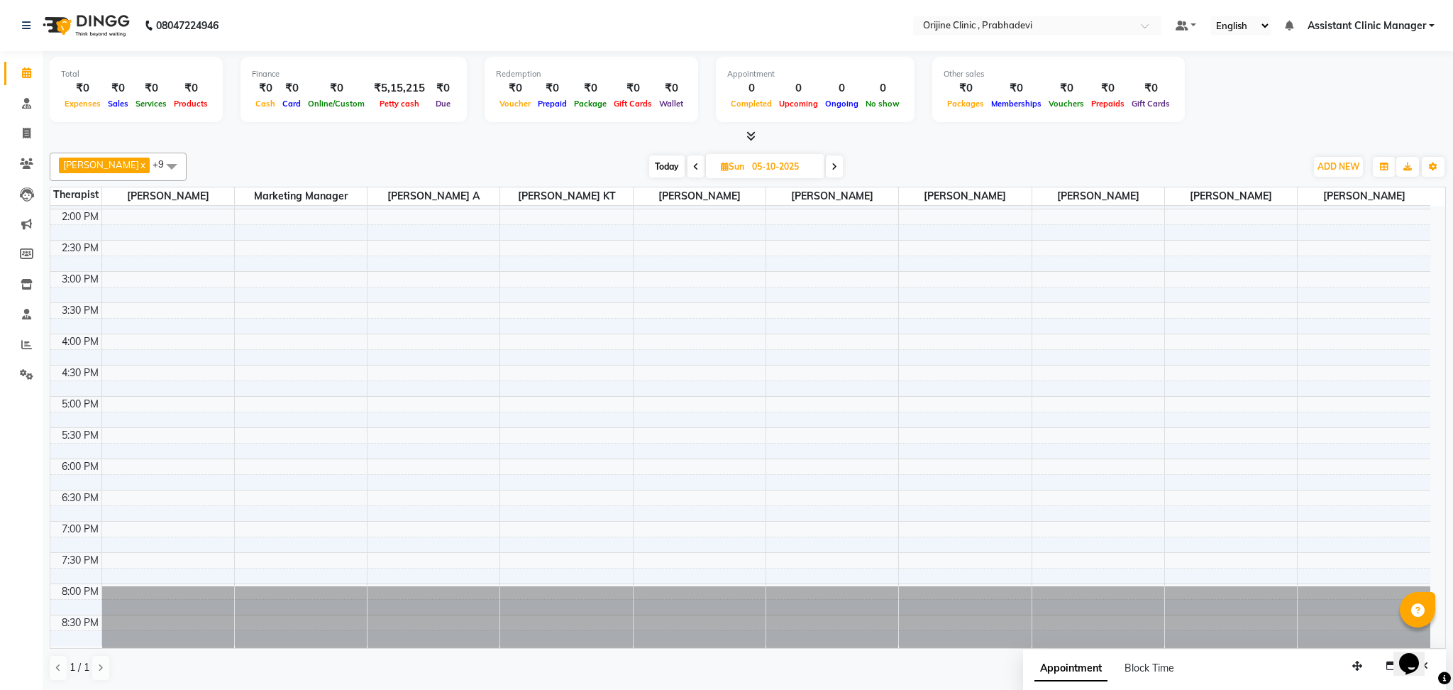
click at [832, 167] on icon at bounding box center [835, 166] width 6 height 9
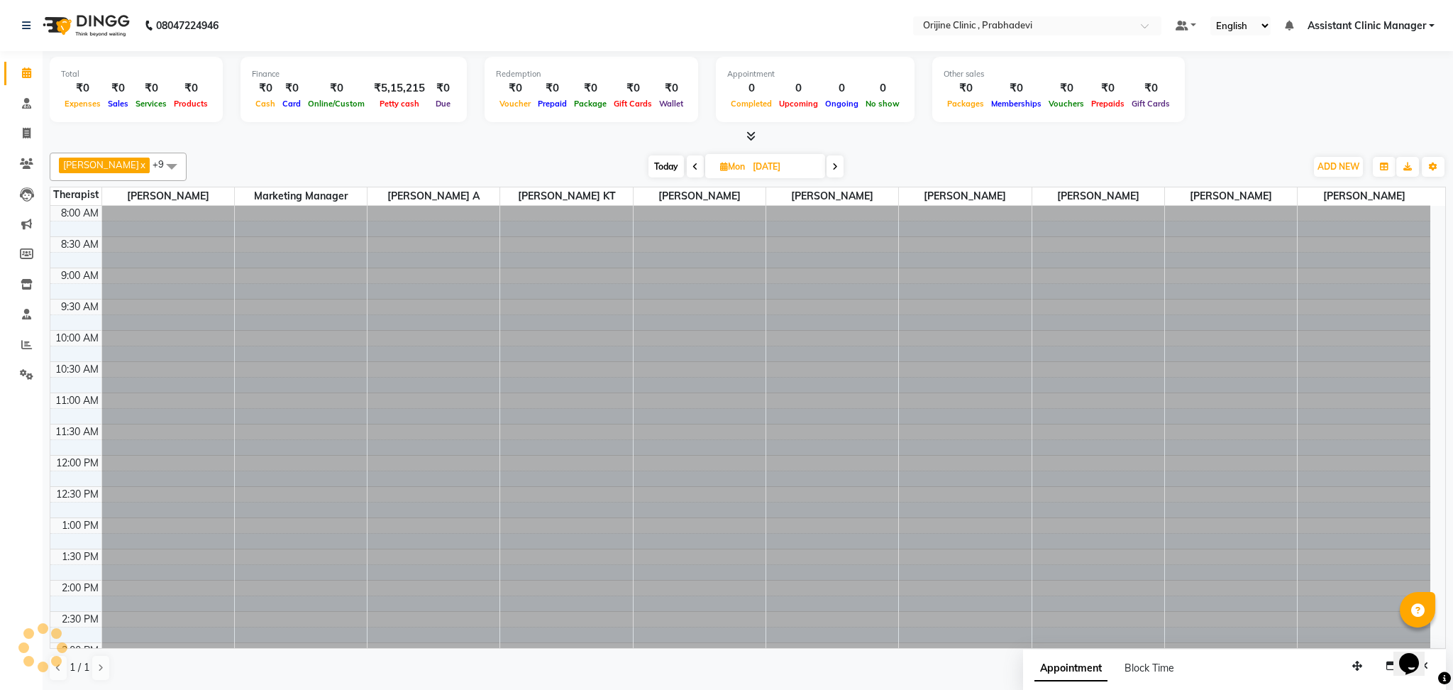
click at [832, 167] on icon at bounding box center [835, 166] width 6 height 9
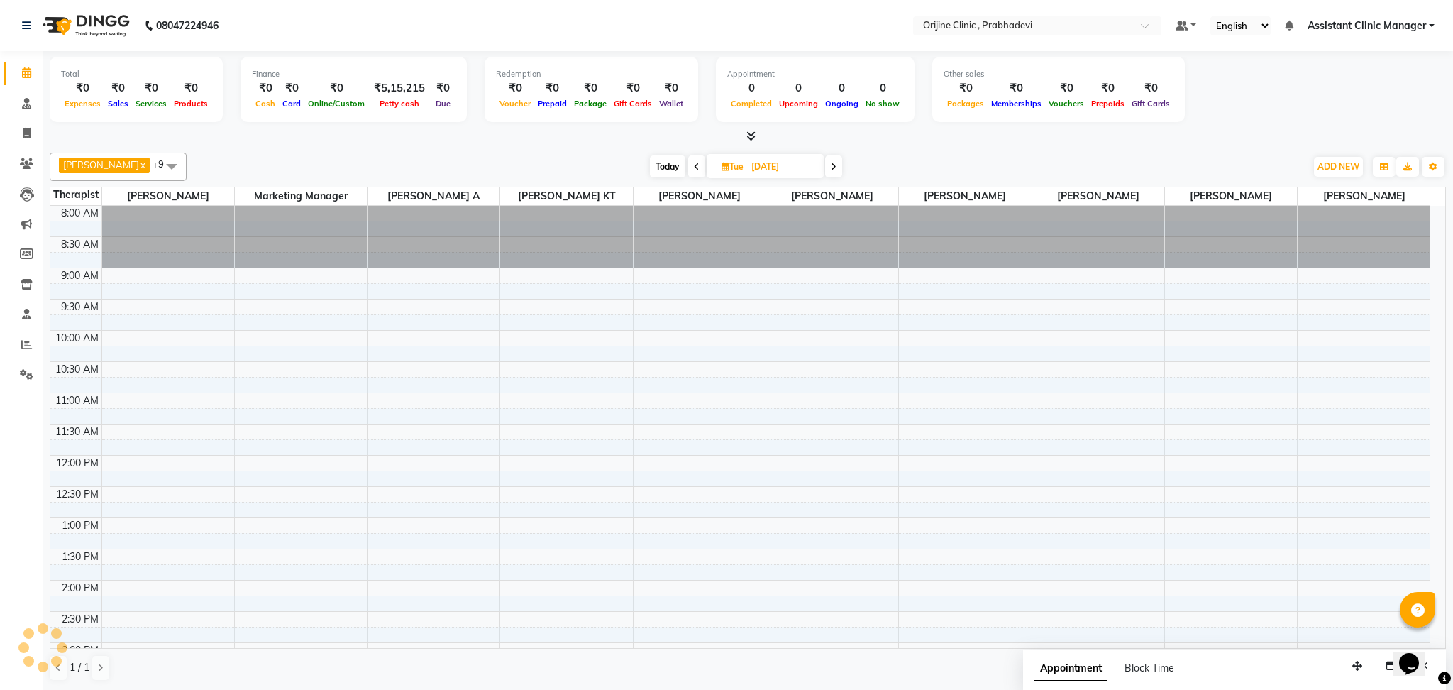
scroll to position [371, 0]
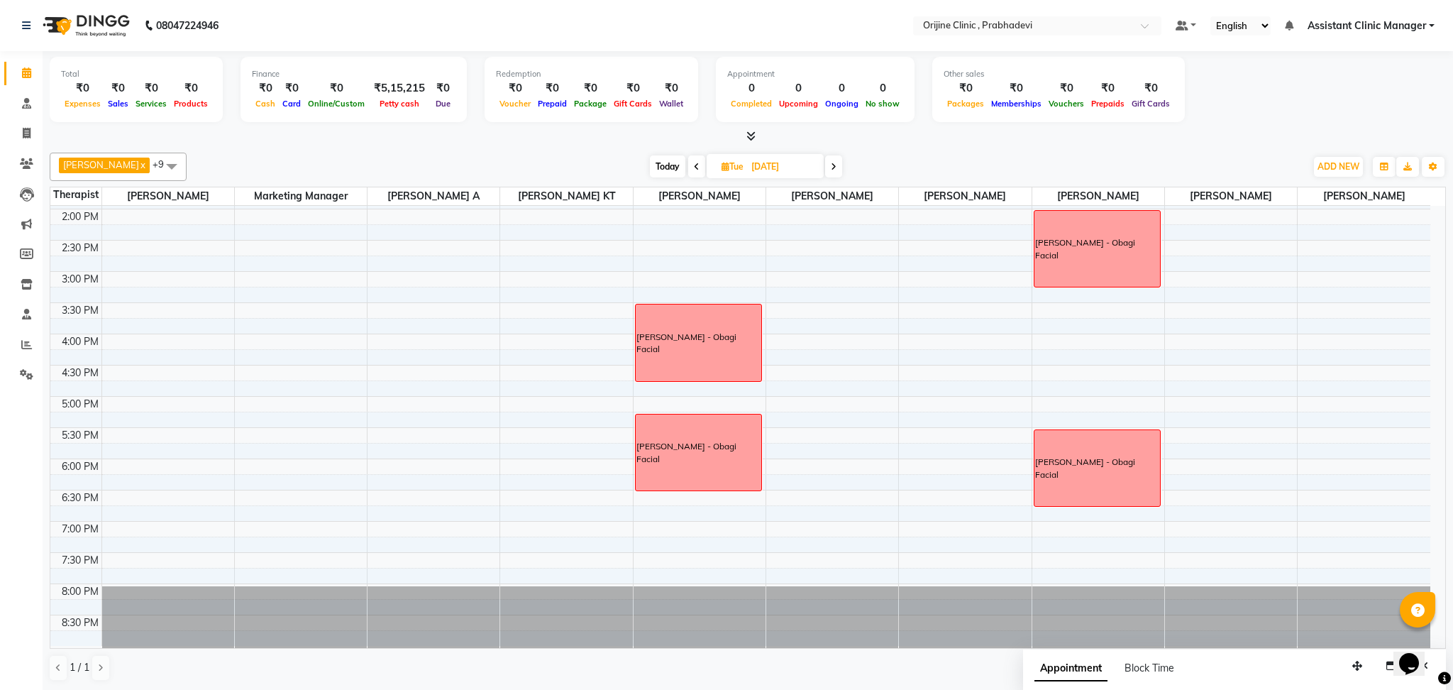
click at [831, 167] on icon at bounding box center [834, 166] width 6 height 9
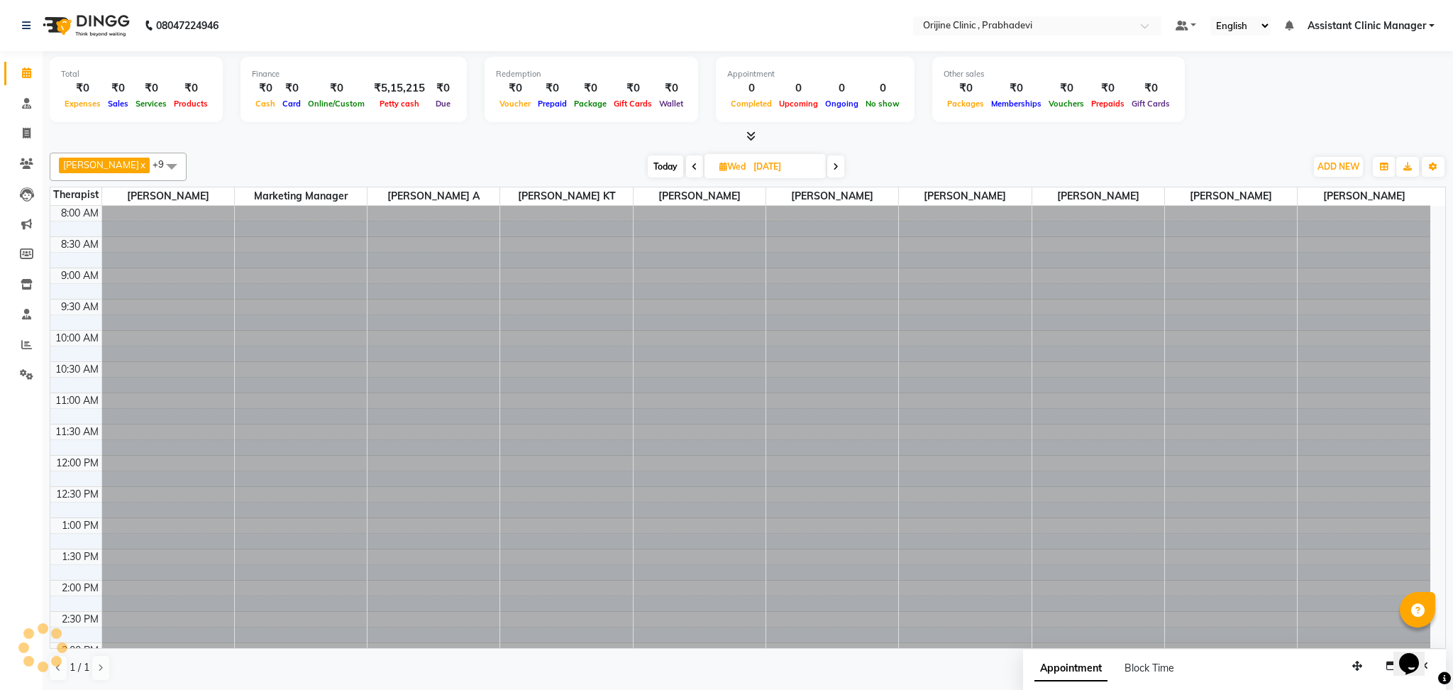
click at [833, 167] on icon at bounding box center [836, 166] width 6 height 9
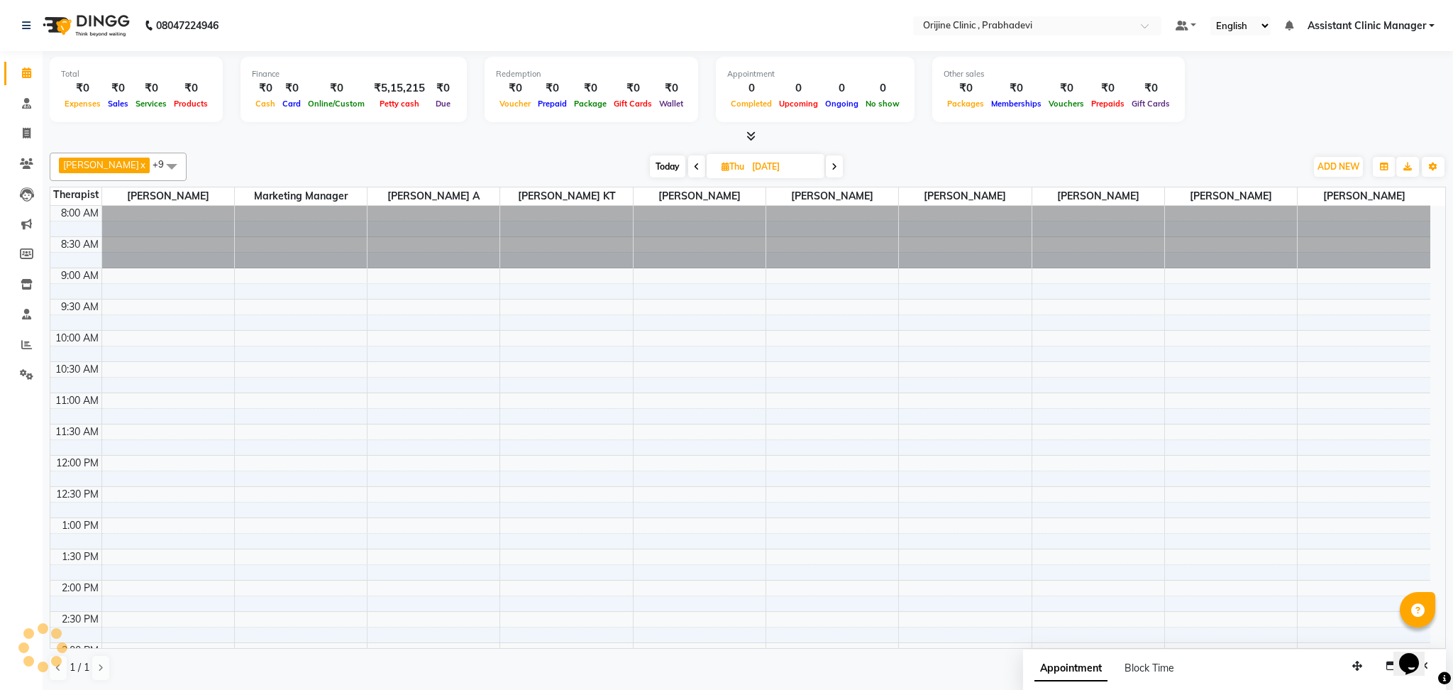
scroll to position [371, 0]
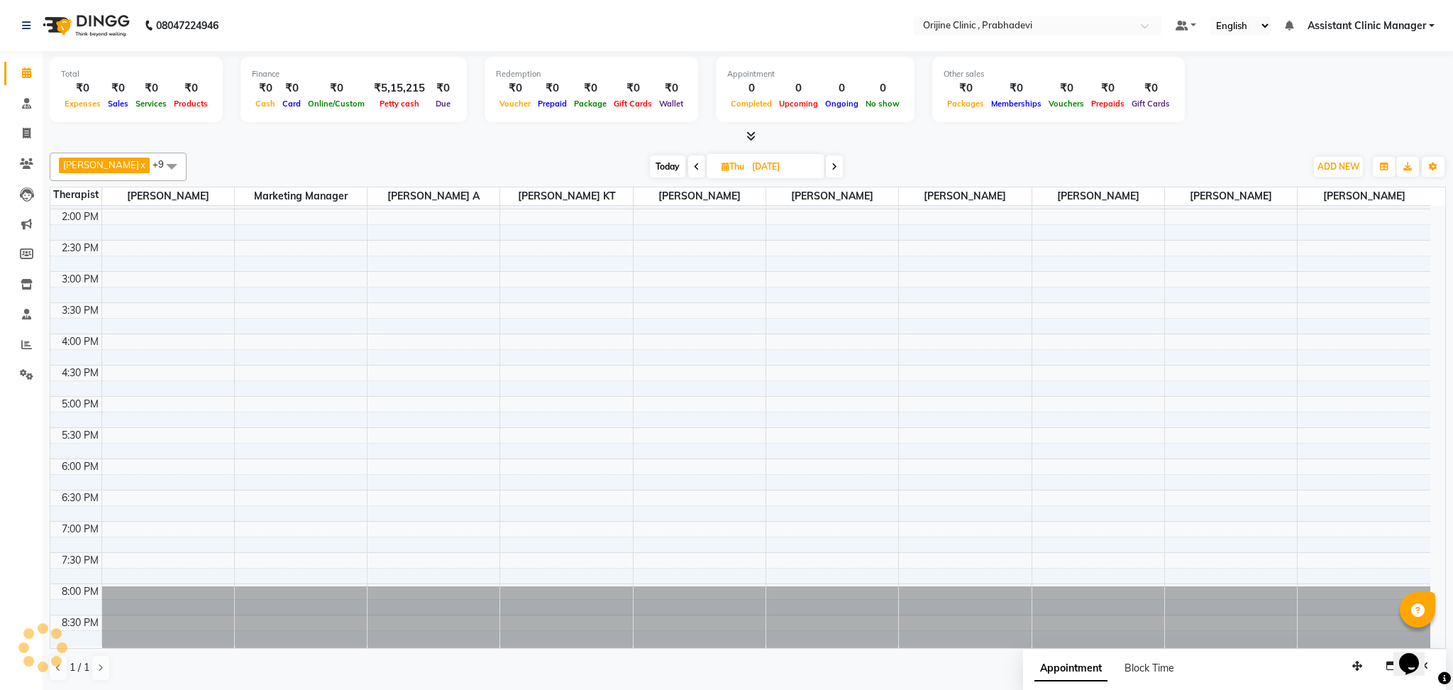
click at [832, 167] on icon at bounding box center [835, 166] width 6 height 9
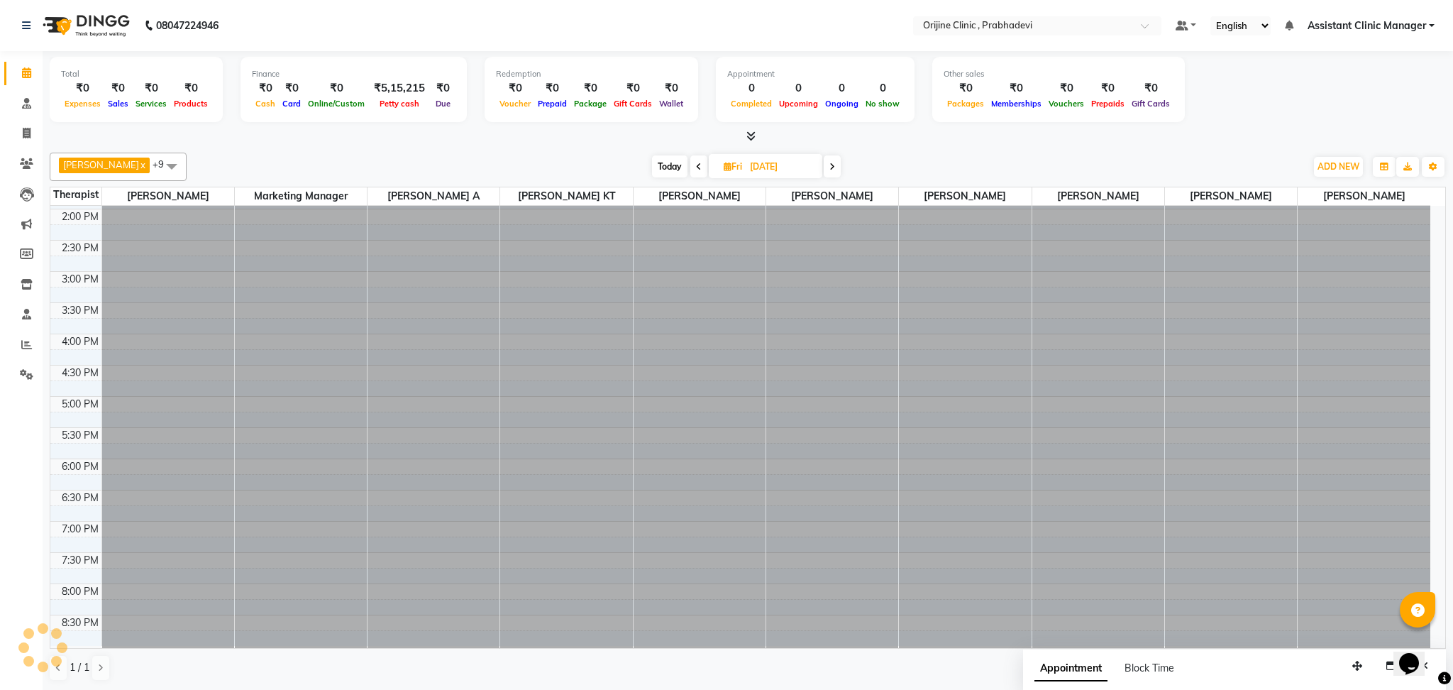
click at [829, 167] on icon at bounding box center [832, 166] width 6 height 9
type input "[DATE]"
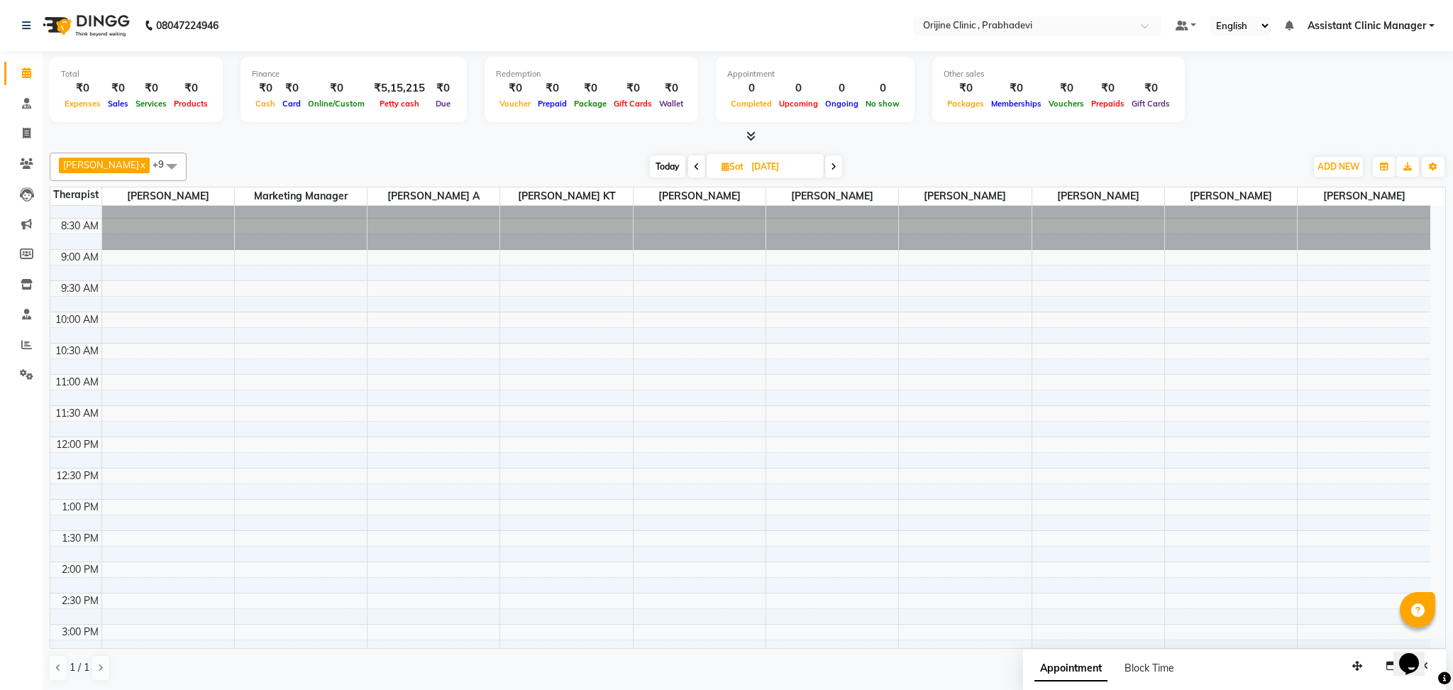
scroll to position [167, 0]
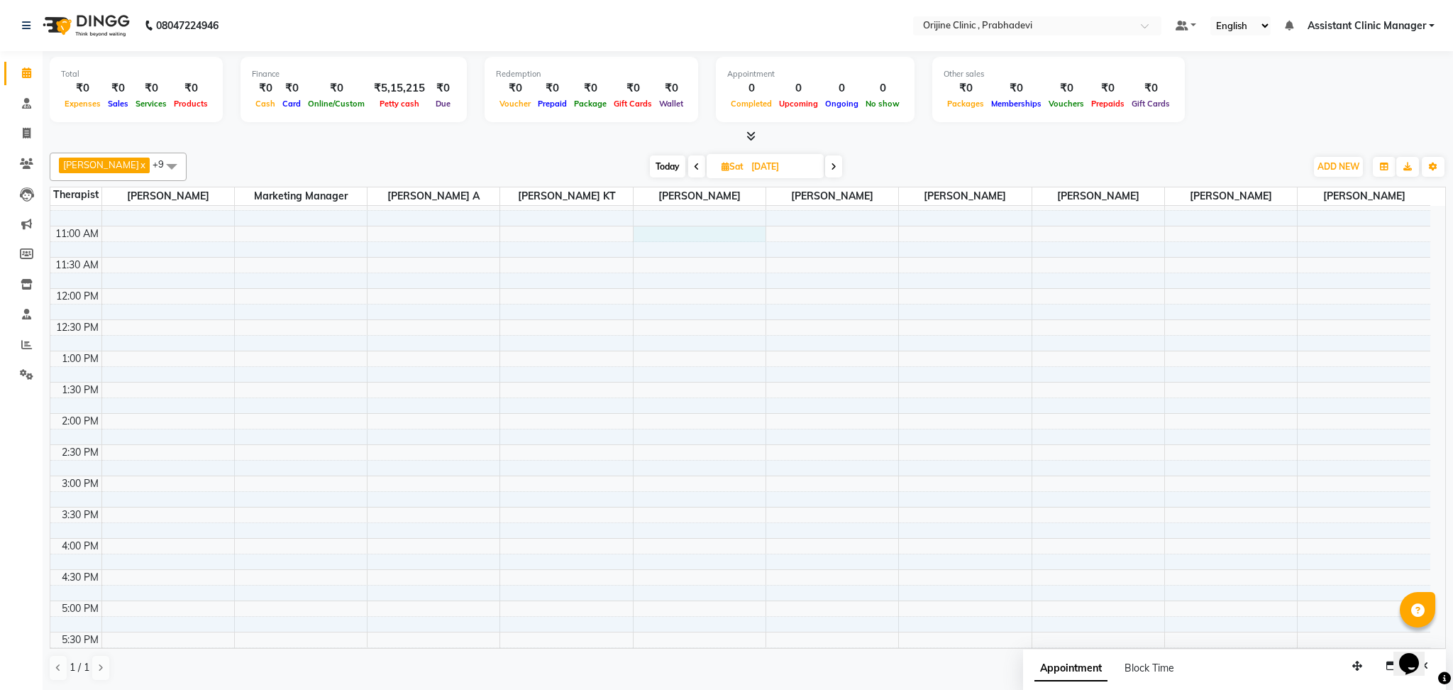
click at [685, 236] on div "8:00 AM 8:30 AM 9:00 AM 9:30 AM 10:00 AM 10:30 AM 11:00 AM 11:30 AM 12:00 PM 12…" at bounding box center [740, 444] width 1380 height 811
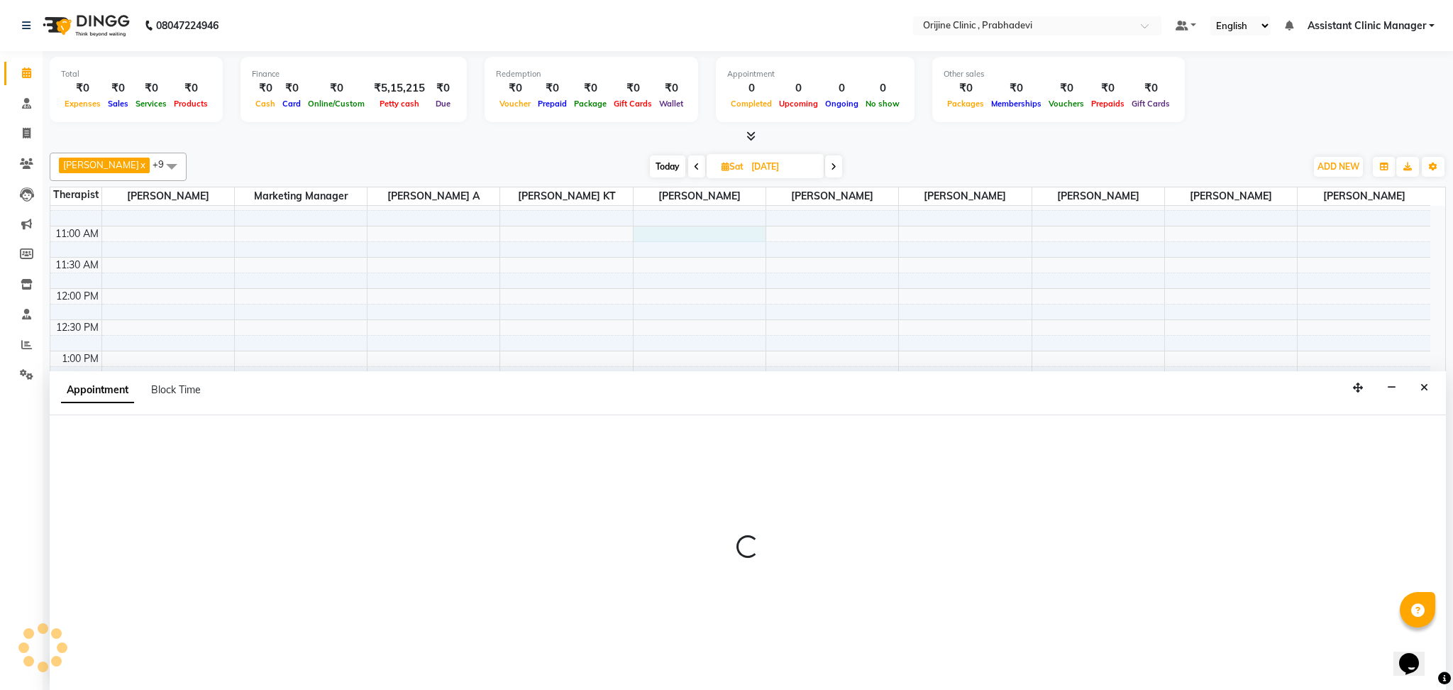
select select "85336"
select select "tentative"
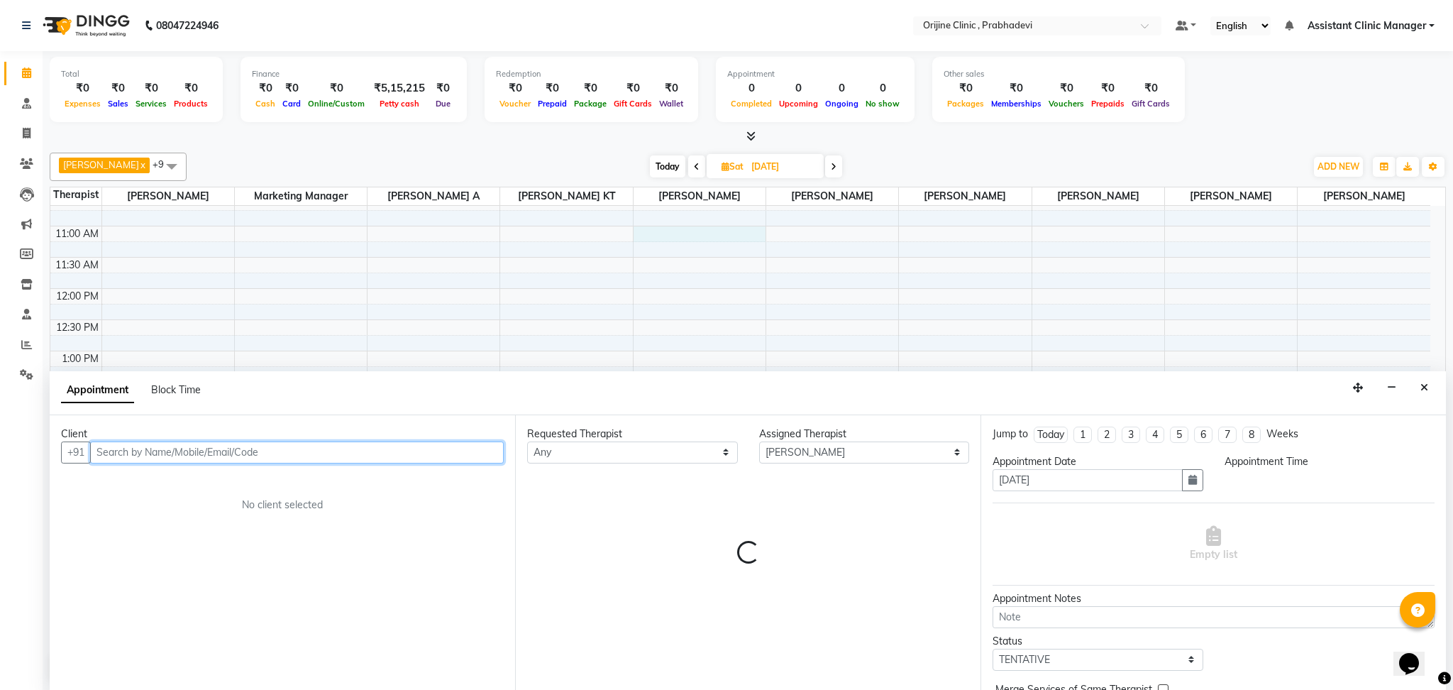
select select "660"
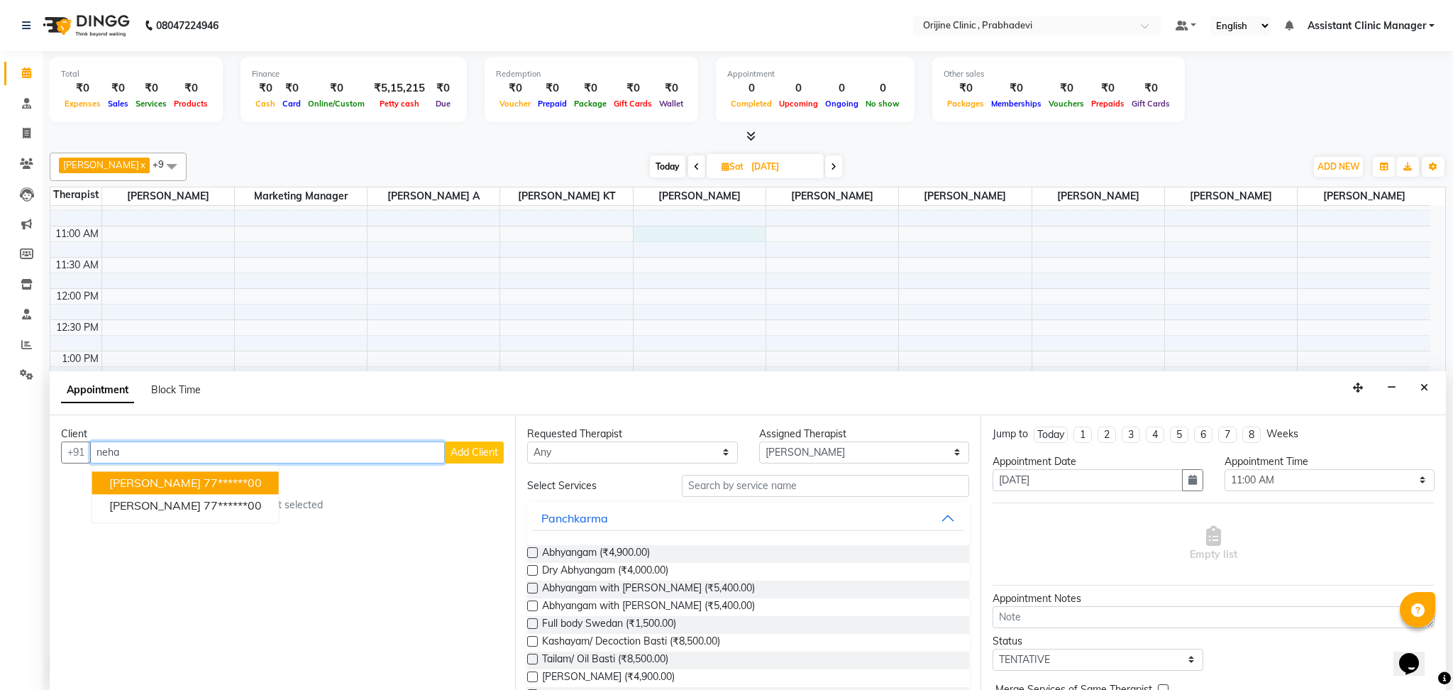
type input "neha"
click at [488, 453] on span "Add Client" at bounding box center [475, 452] width 48 height 13
select select "22"
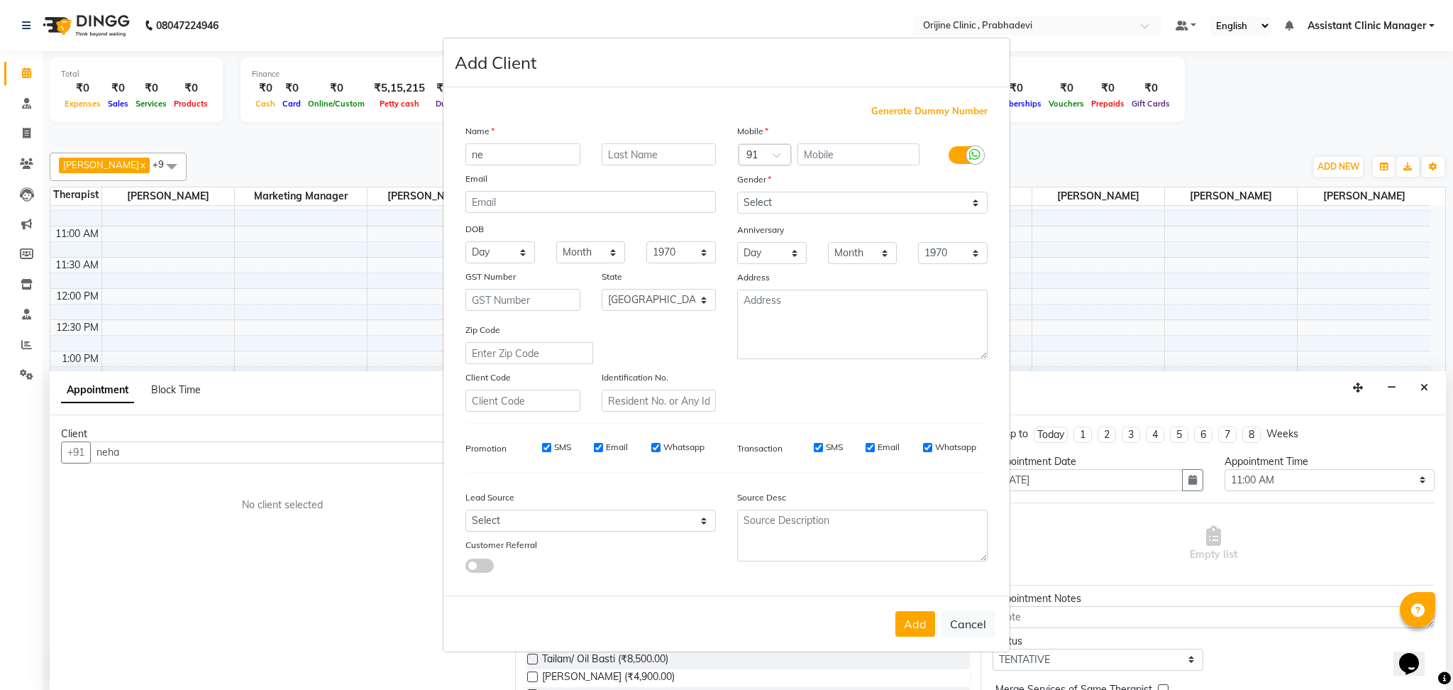
type input "n"
type input "Neha"
click at [619, 150] on input "text" at bounding box center [659, 154] width 115 height 22
type input "[PERSON_NAME]"
click at [838, 154] on input "text" at bounding box center [859, 154] width 123 height 22
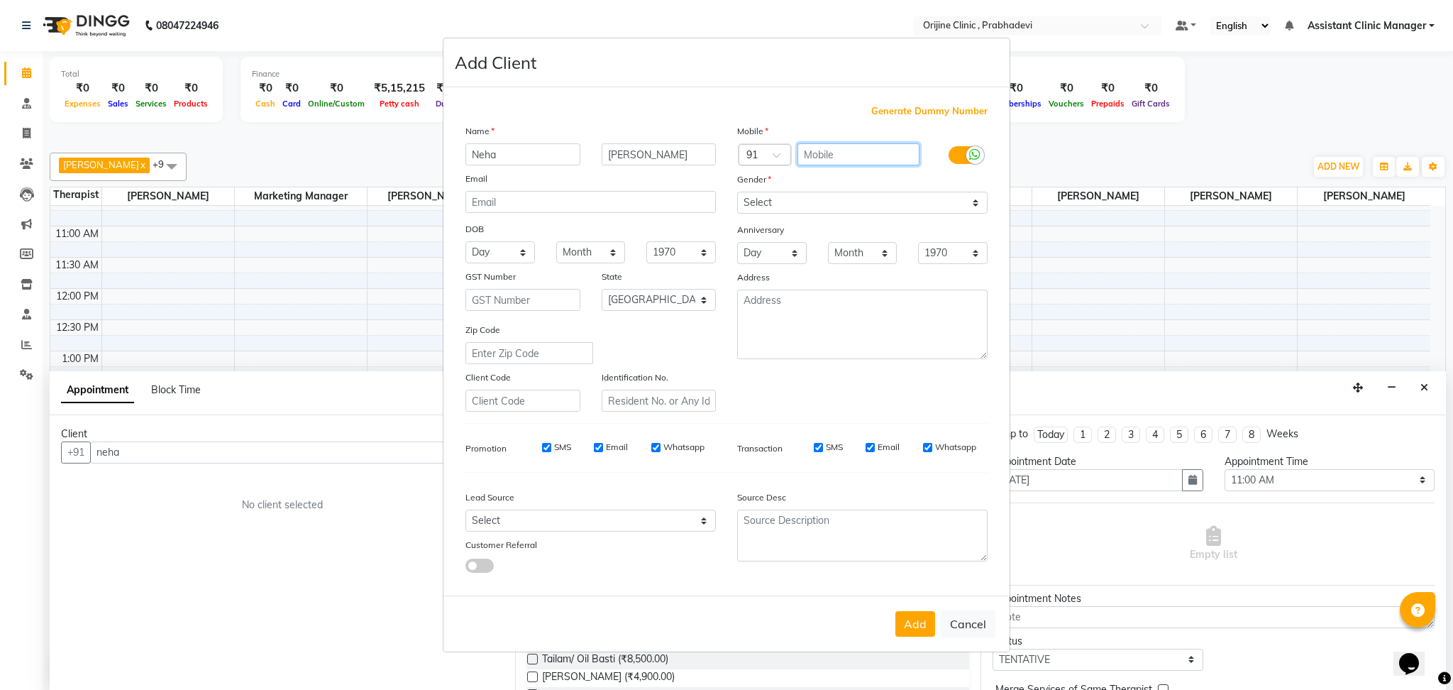
paste input "98701 04363"
type input "9870104363"
click at [846, 205] on select "Select [DEMOGRAPHIC_DATA] [DEMOGRAPHIC_DATA] Other Prefer Not To Say" at bounding box center [862, 203] width 250 height 22
select select "[DEMOGRAPHIC_DATA]"
click at [737, 192] on select "Select [DEMOGRAPHIC_DATA] [DEMOGRAPHIC_DATA] Other Prefer Not To Say" at bounding box center [862, 203] width 250 height 22
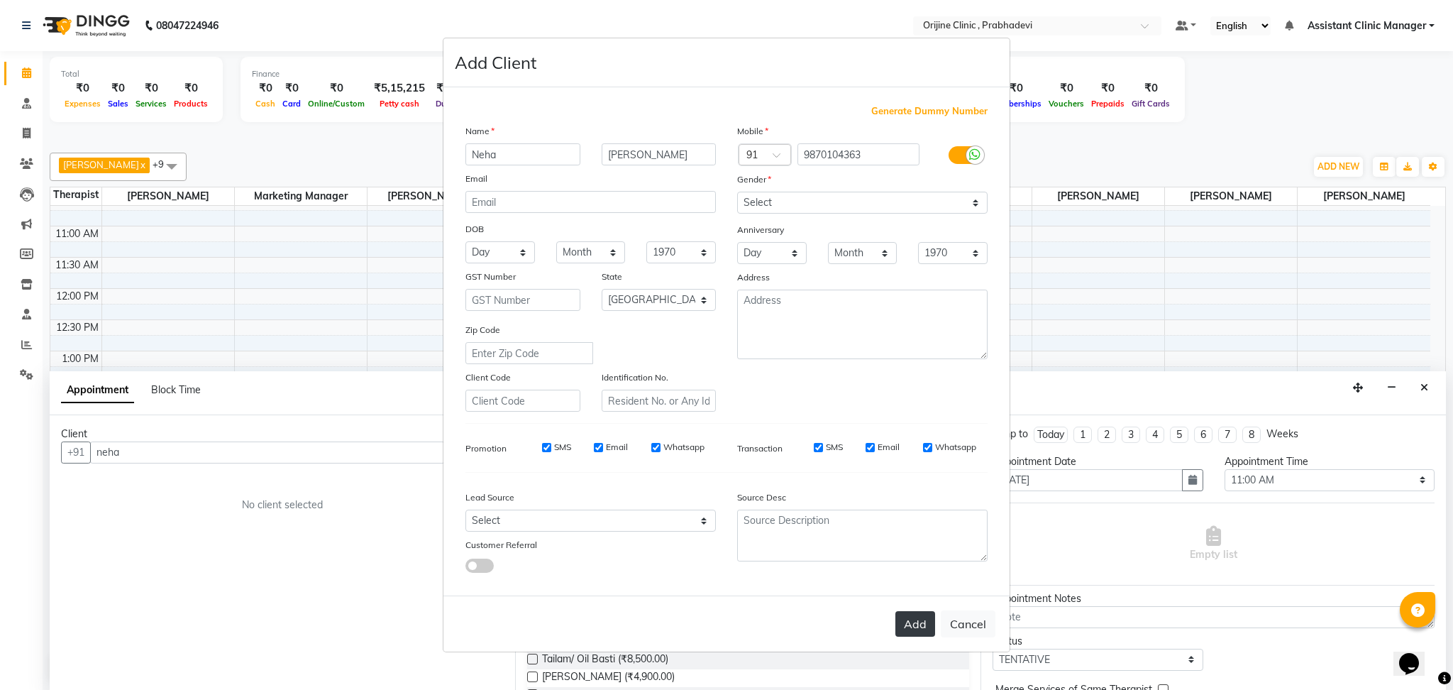
click at [895, 619] on button "Add" at bounding box center [915, 624] width 40 height 26
type input "98******63"
select select
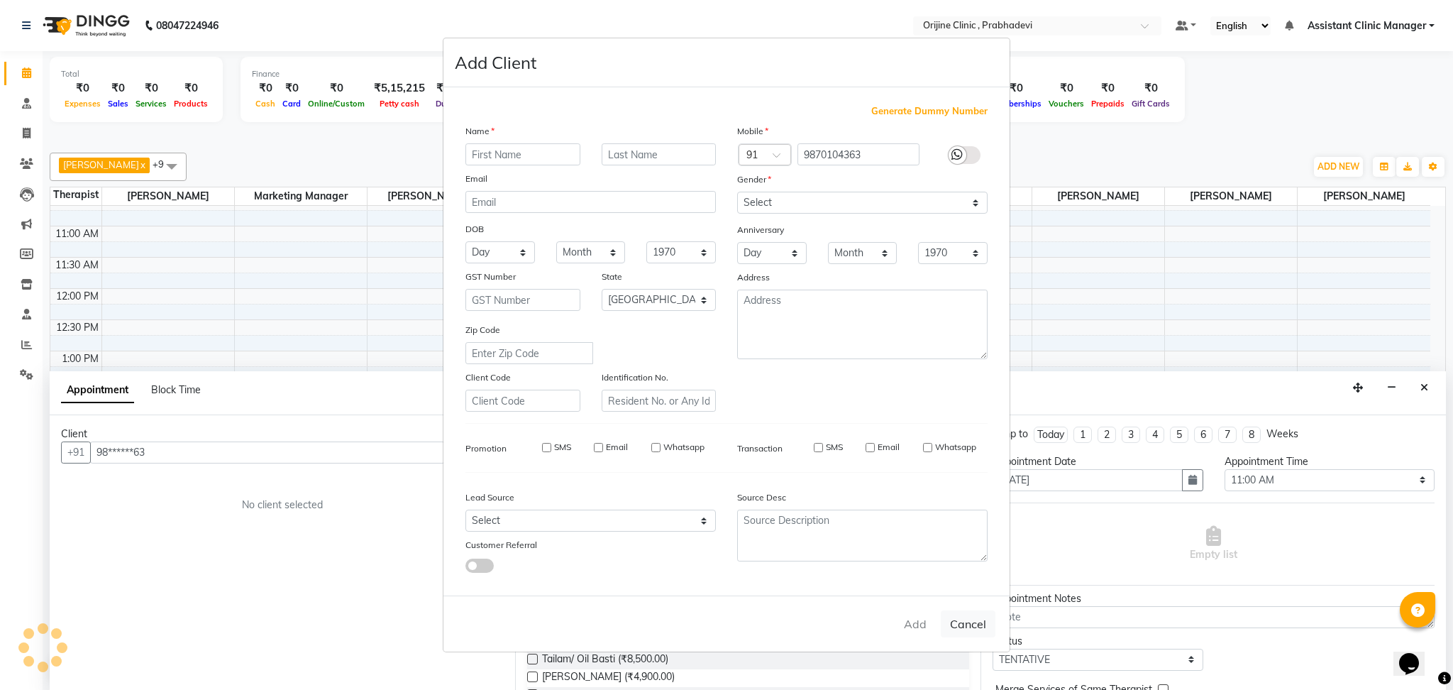
select select "null"
select select
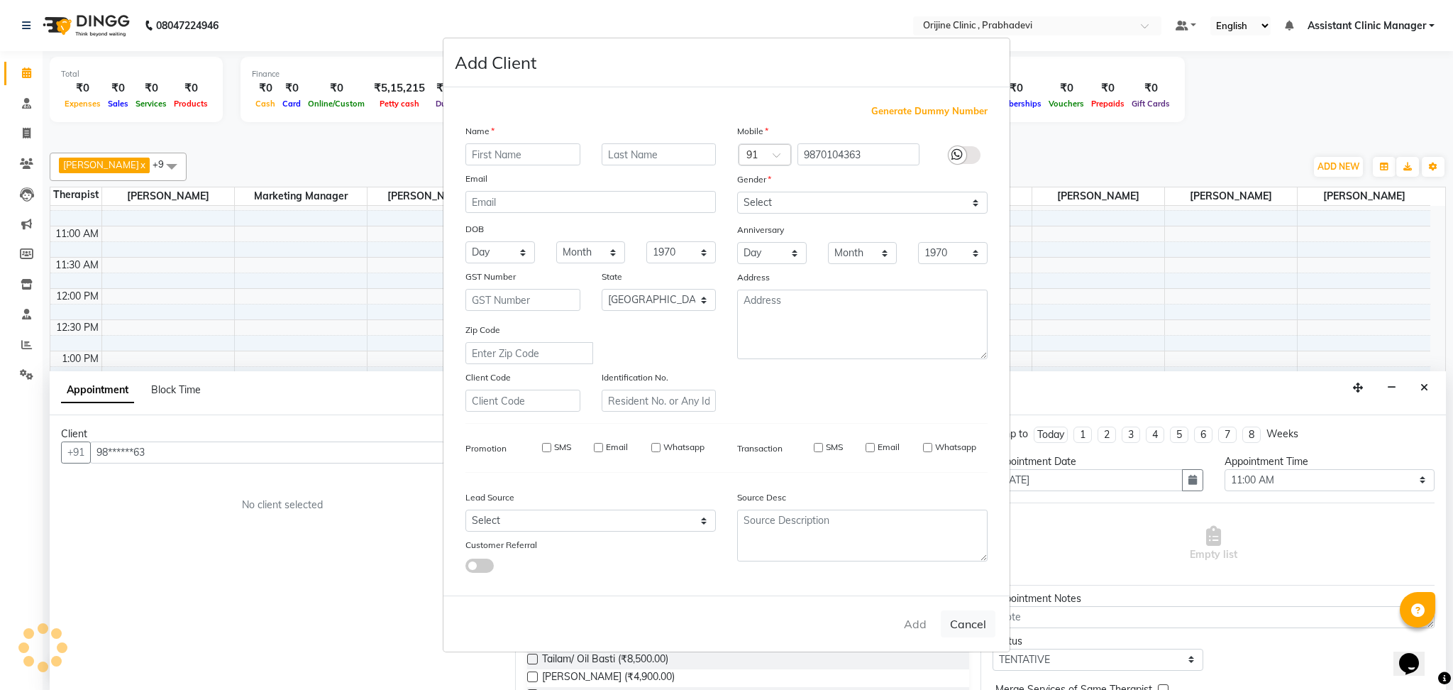
checkbox input "false"
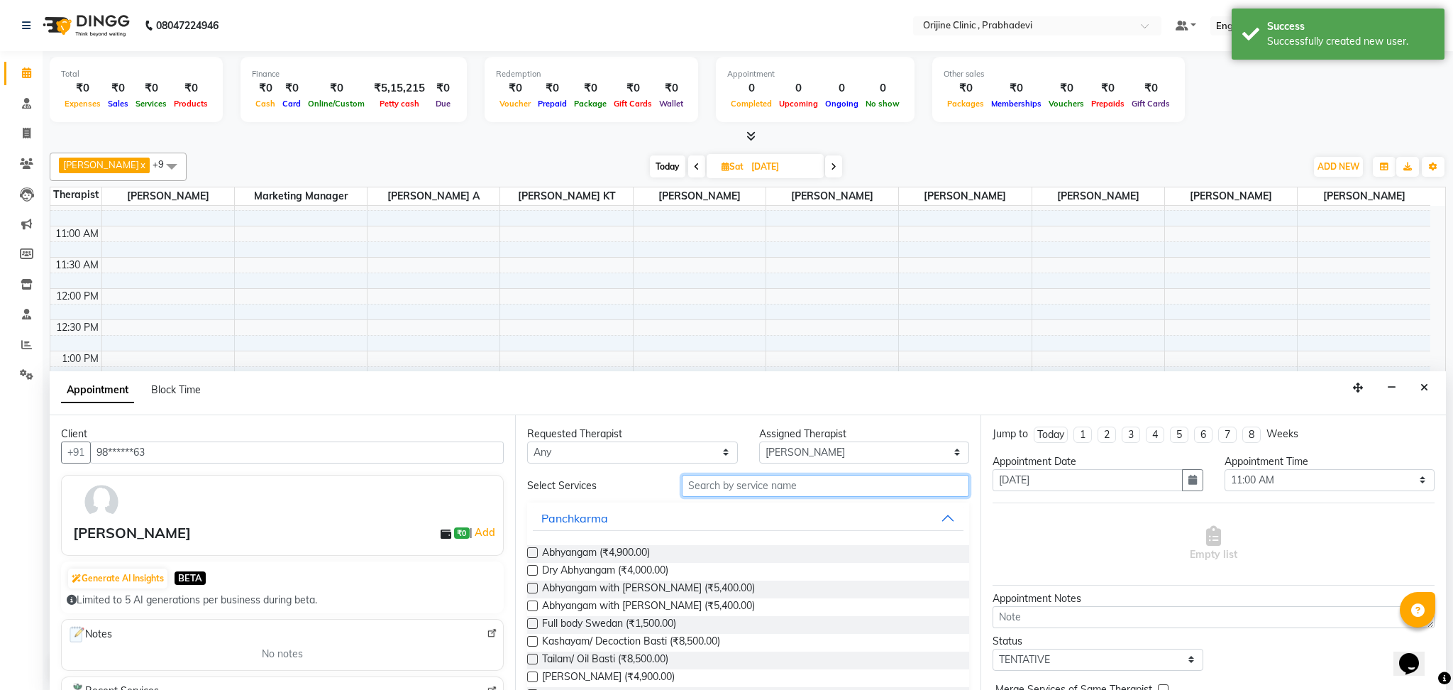
click at [756, 486] on input "text" at bounding box center [825, 486] width 287 height 22
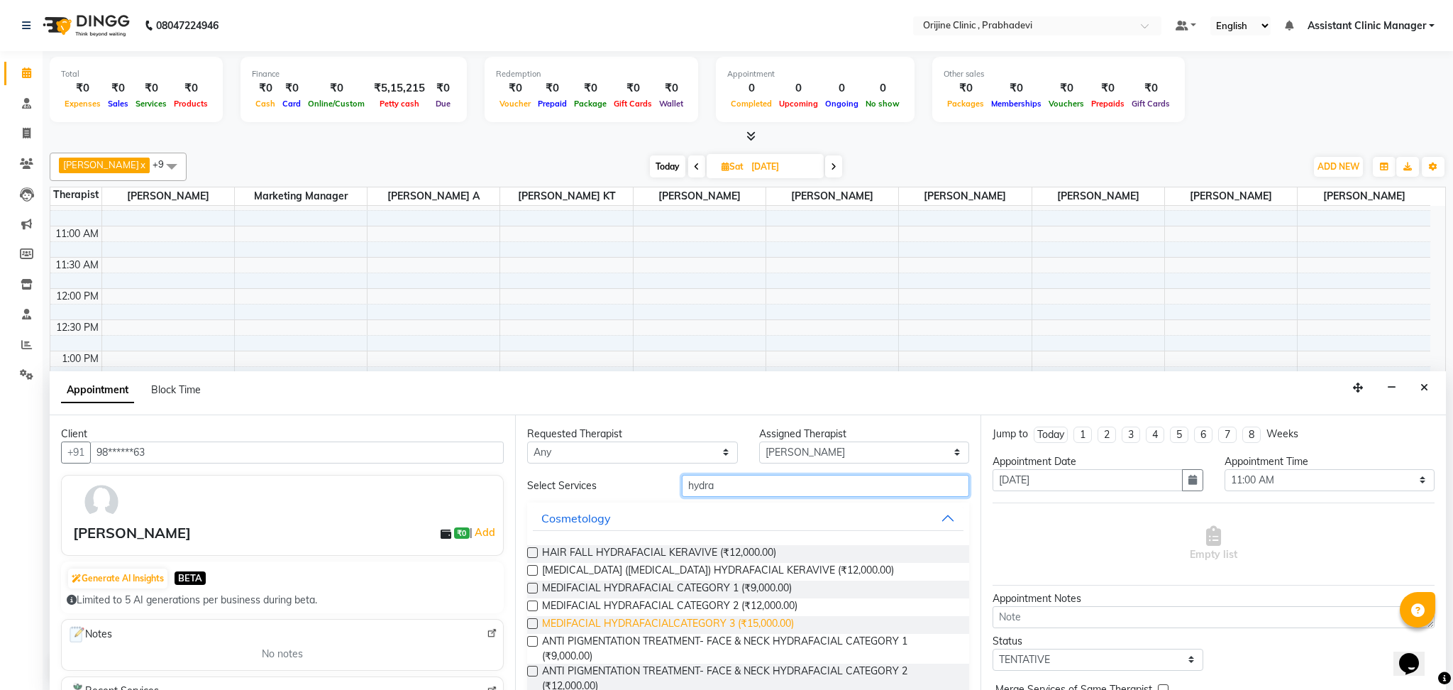
type input "hydra"
click at [639, 619] on span "MEDIFACIAL HYDRAFACIALCATEGORY 3 (₹15,000.00)" at bounding box center [668, 625] width 252 height 18
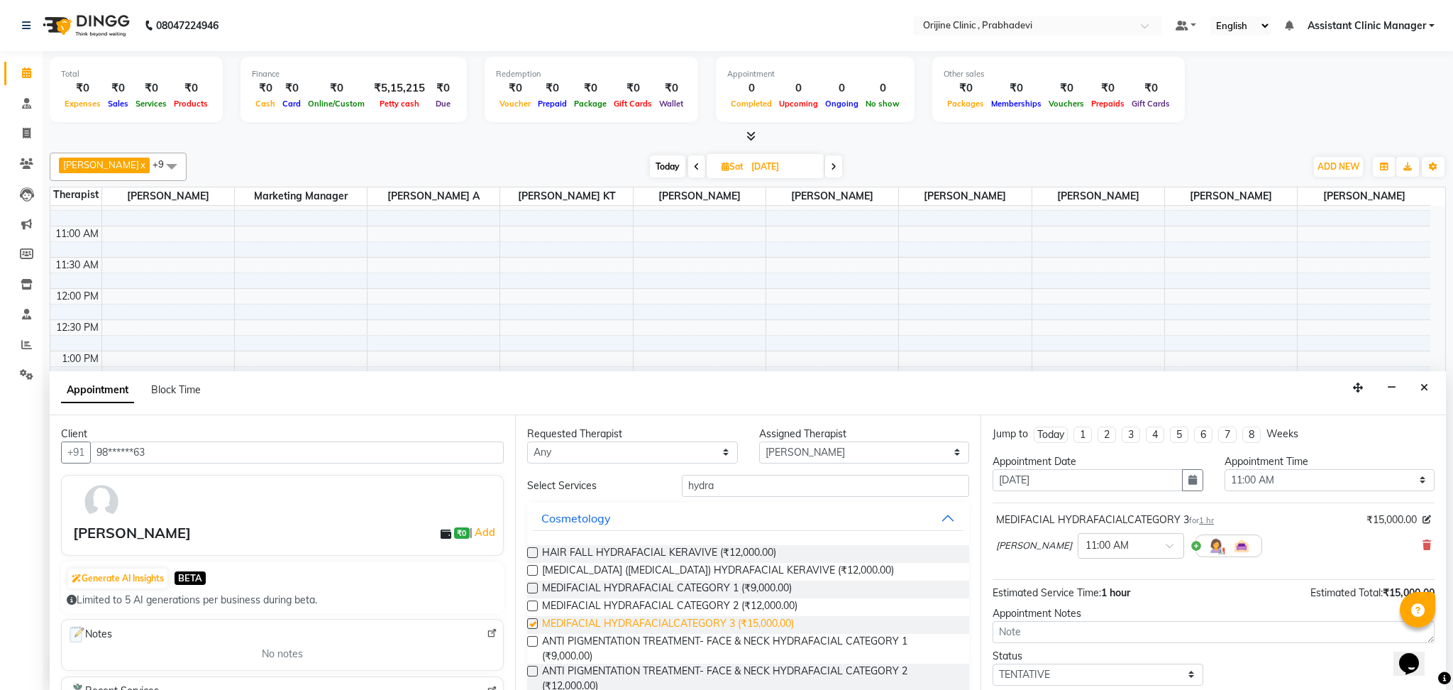
checkbox input "false"
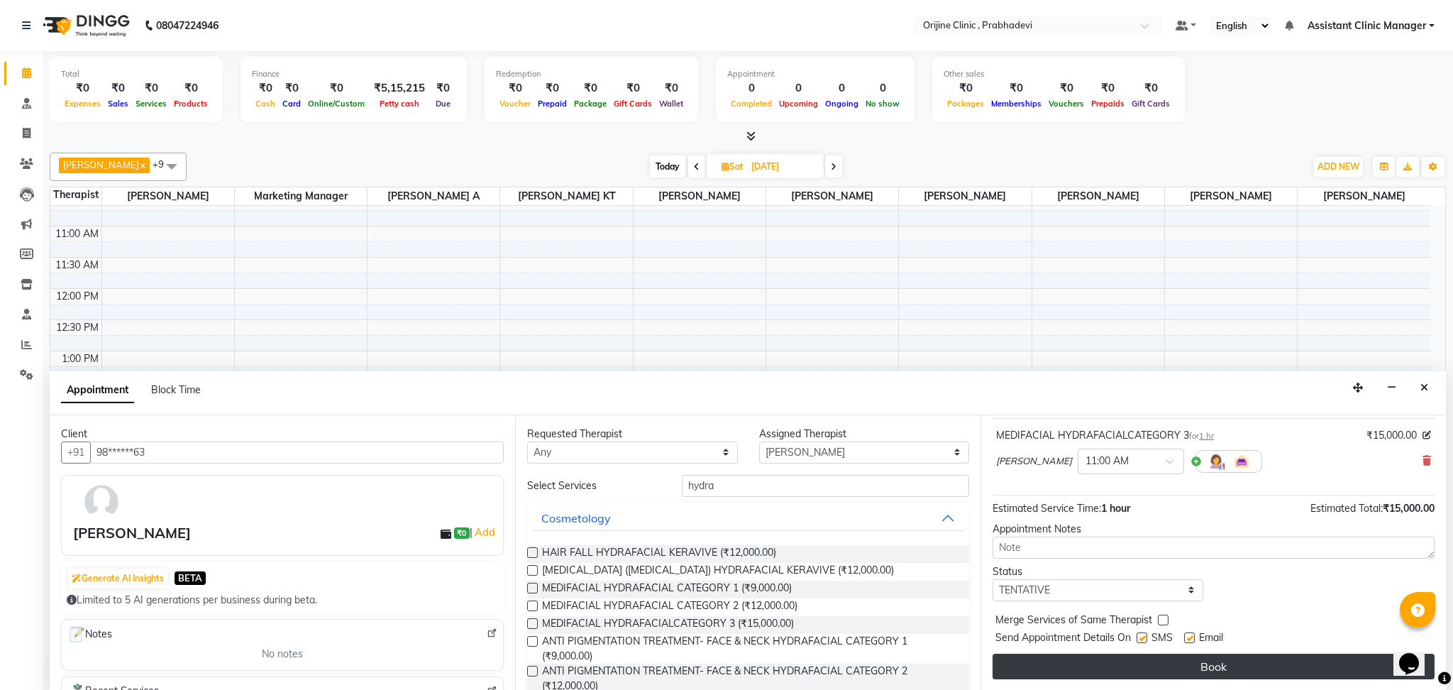
click at [1185, 675] on button "Book" at bounding box center [1214, 666] width 442 height 26
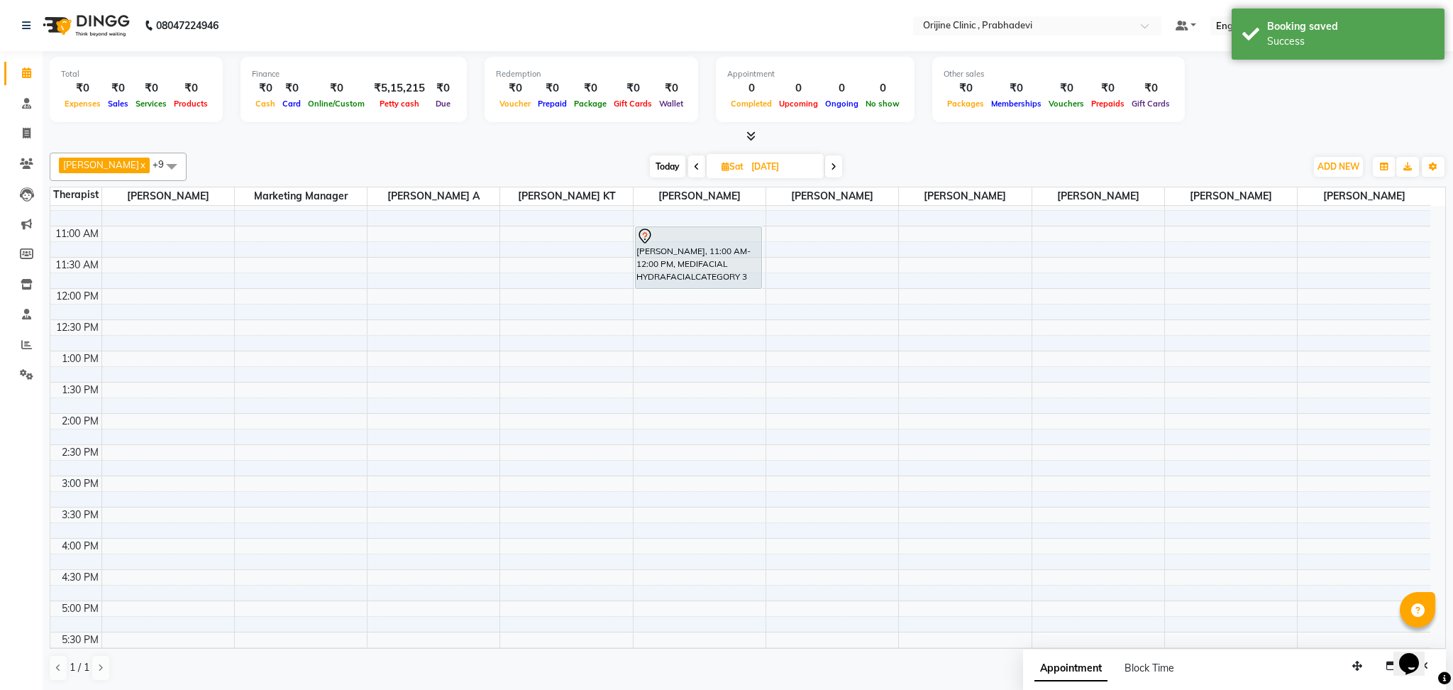
click at [577, 331] on div "8:00 AM 8:30 AM 9:00 AM 9:30 AM 10:00 AM 10:30 AM 11:00 AM 11:30 AM 12:00 PM 12…" at bounding box center [740, 444] width 1380 height 811
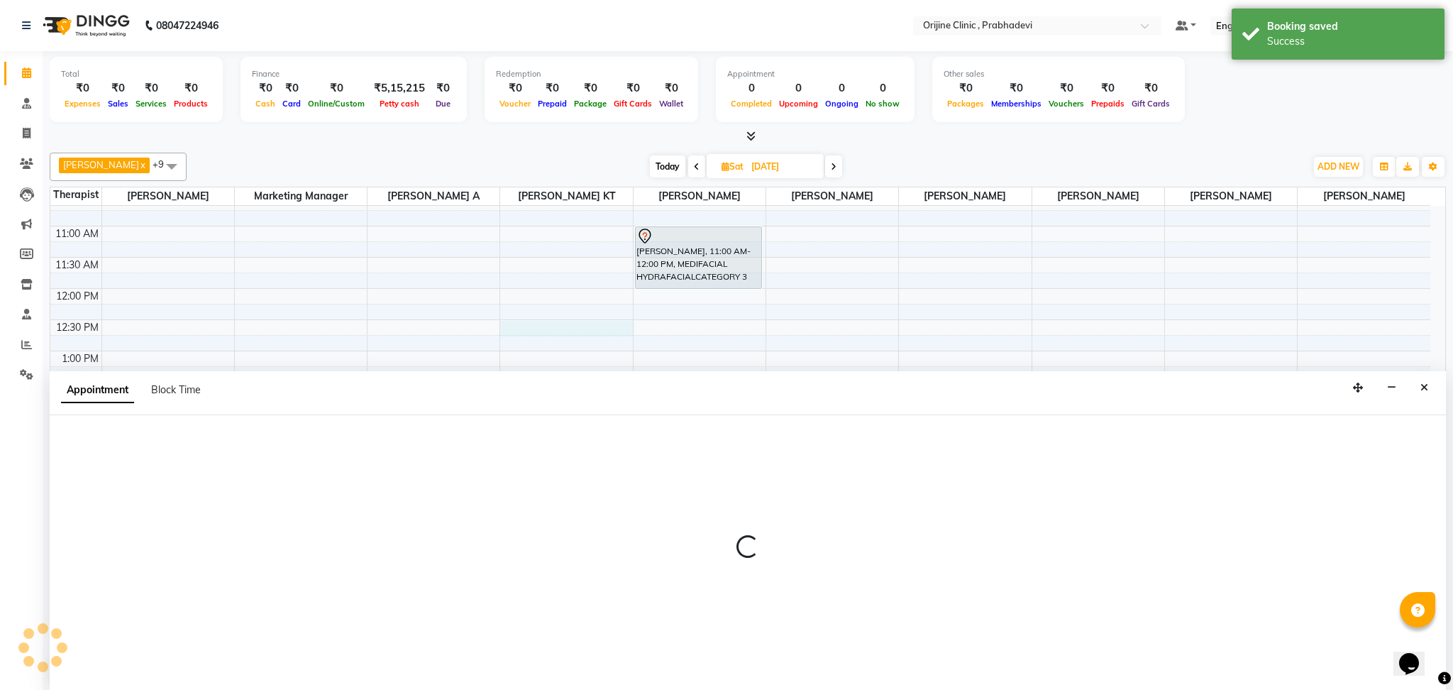
select select "85335"
select select "750"
select select "tentative"
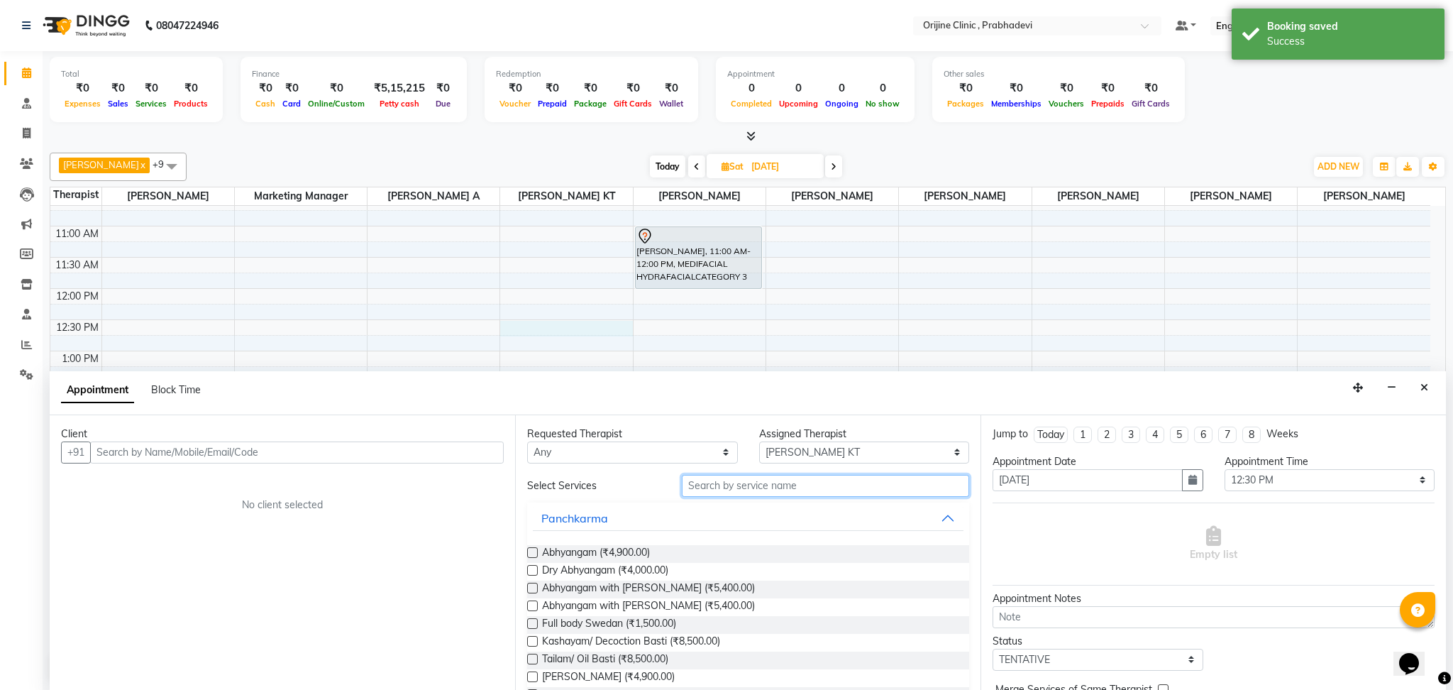
click at [706, 493] on input "text" at bounding box center [825, 486] width 287 height 22
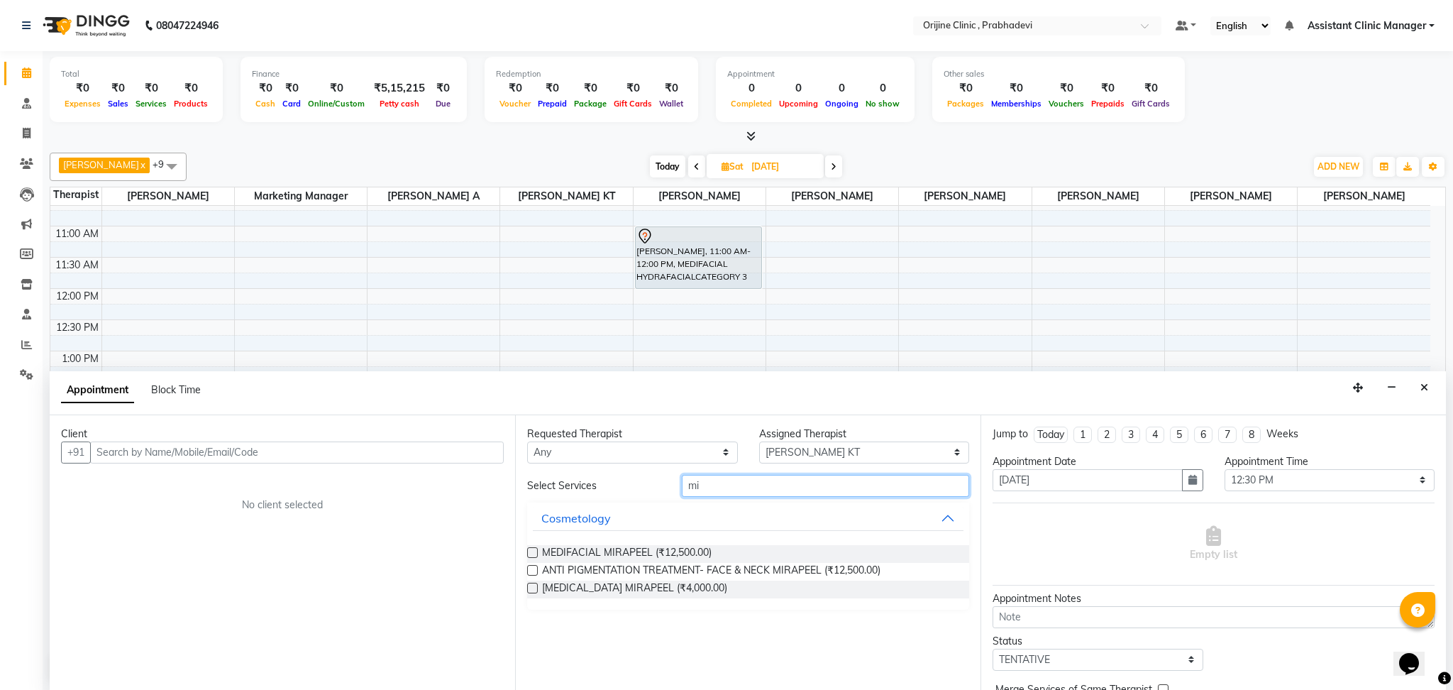
type input "m"
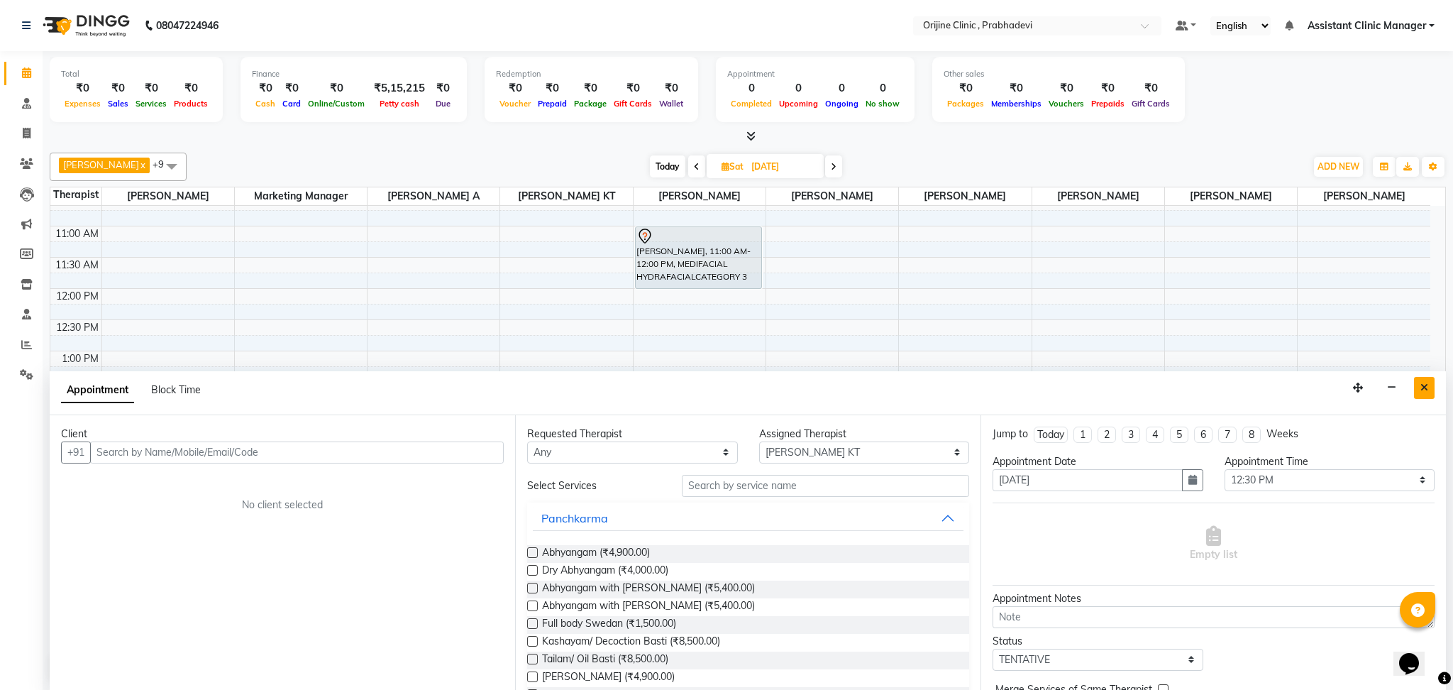
click at [1419, 381] on button "Close" at bounding box center [1424, 388] width 21 height 22
